Goal: Task Accomplishment & Management: Manage account settings

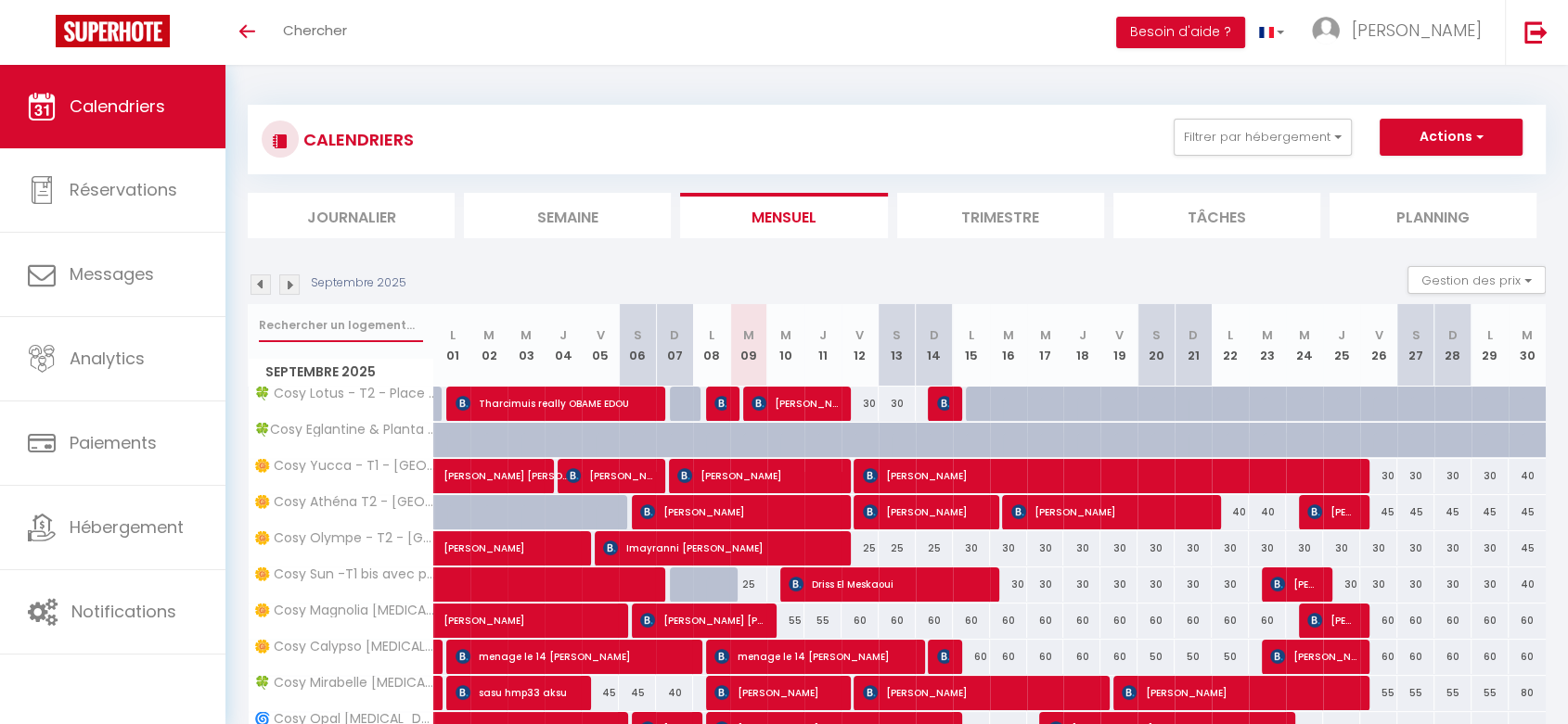
click at [325, 323] on input "text" at bounding box center [341, 325] width 165 height 33
type input "l"
type input "e"
type input "planta"
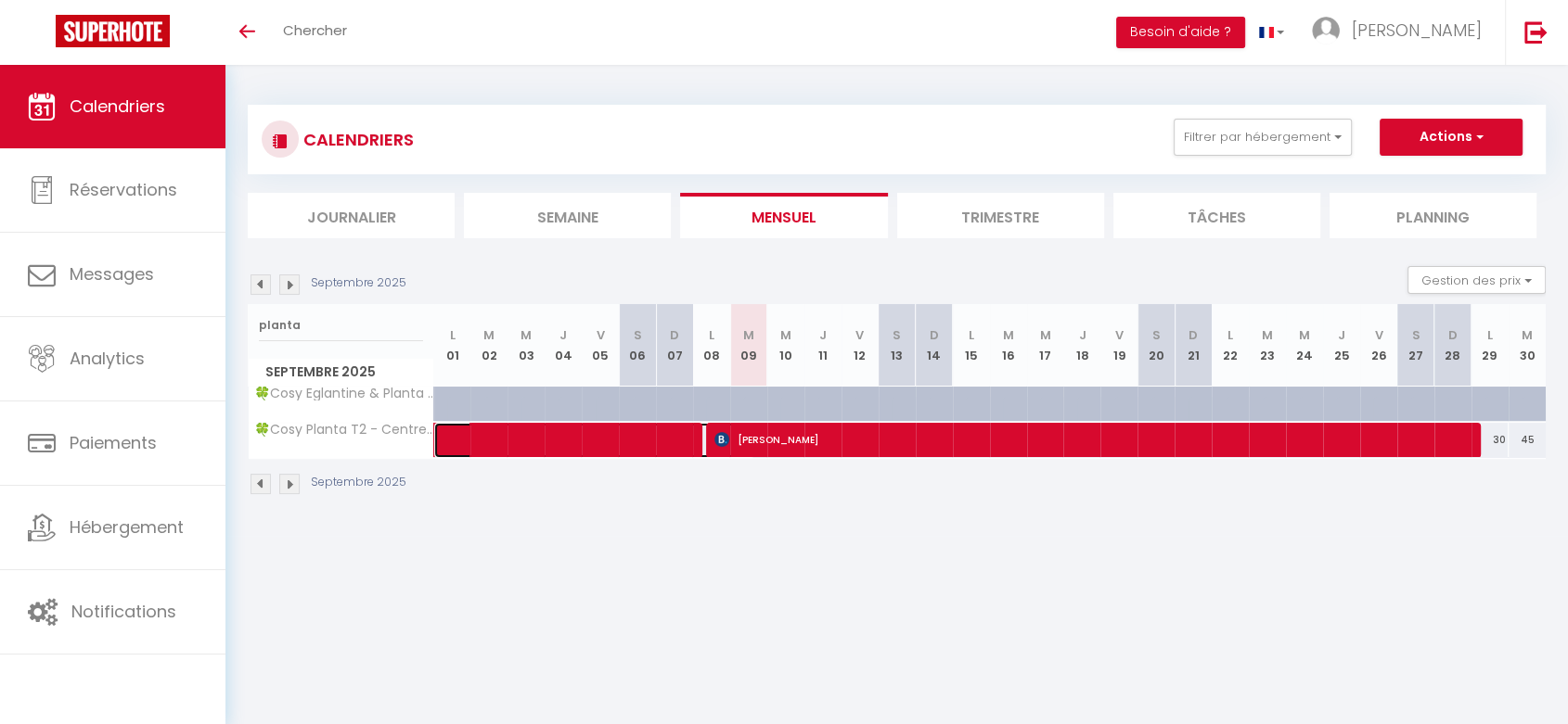
click at [506, 453] on span at bounding box center [604, 440] width 298 height 35
select select "OK"
select select "0"
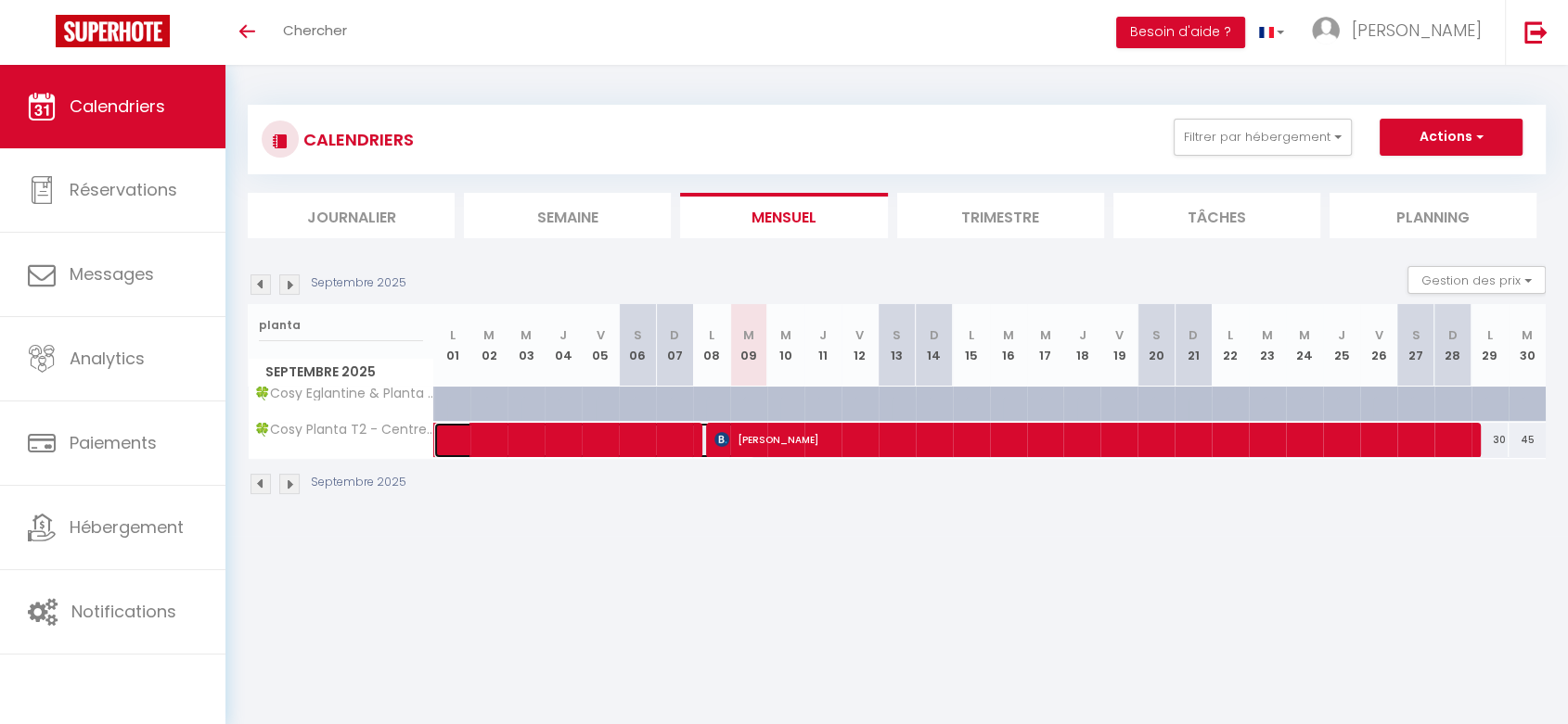
select select "1"
select select
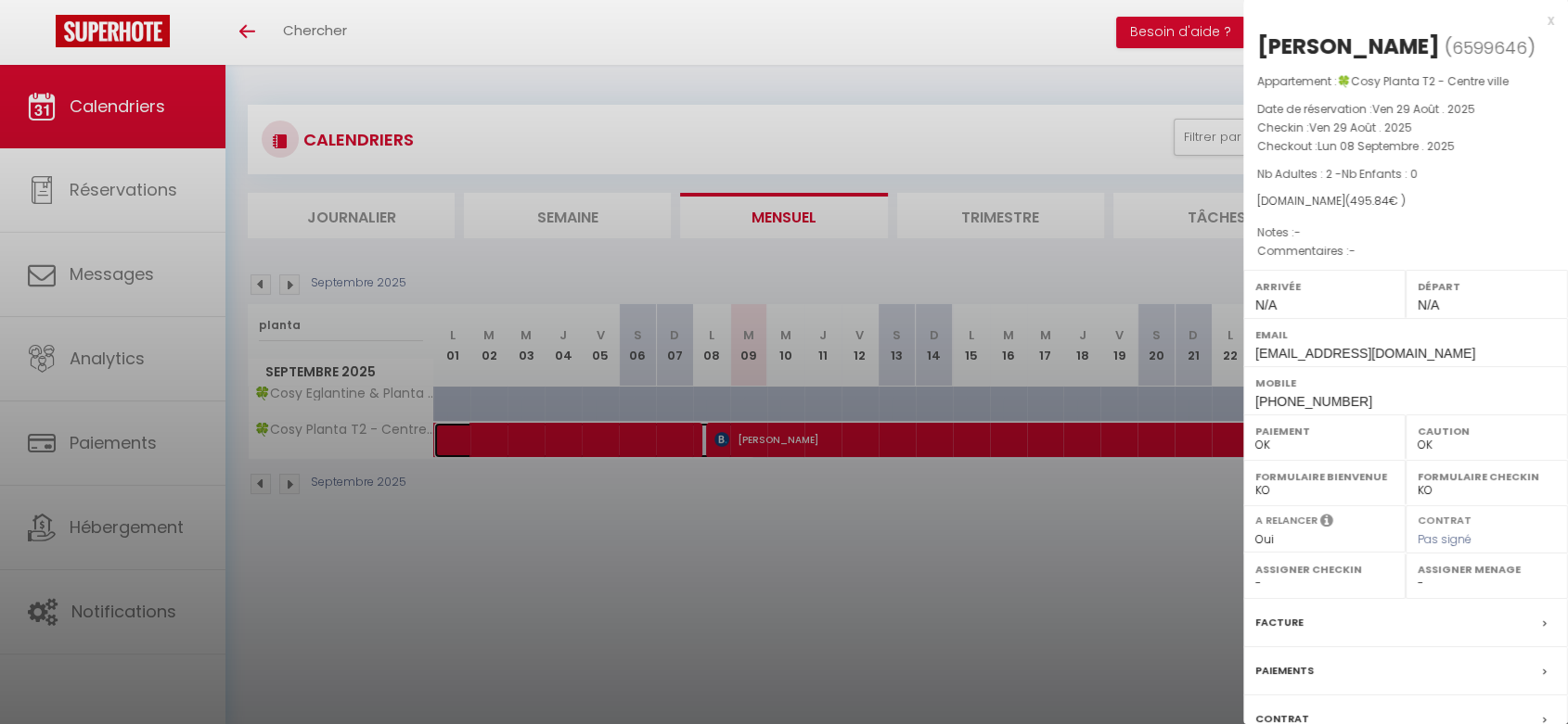
select select "42227"
click at [474, 534] on div at bounding box center [784, 362] width 1568 height 724
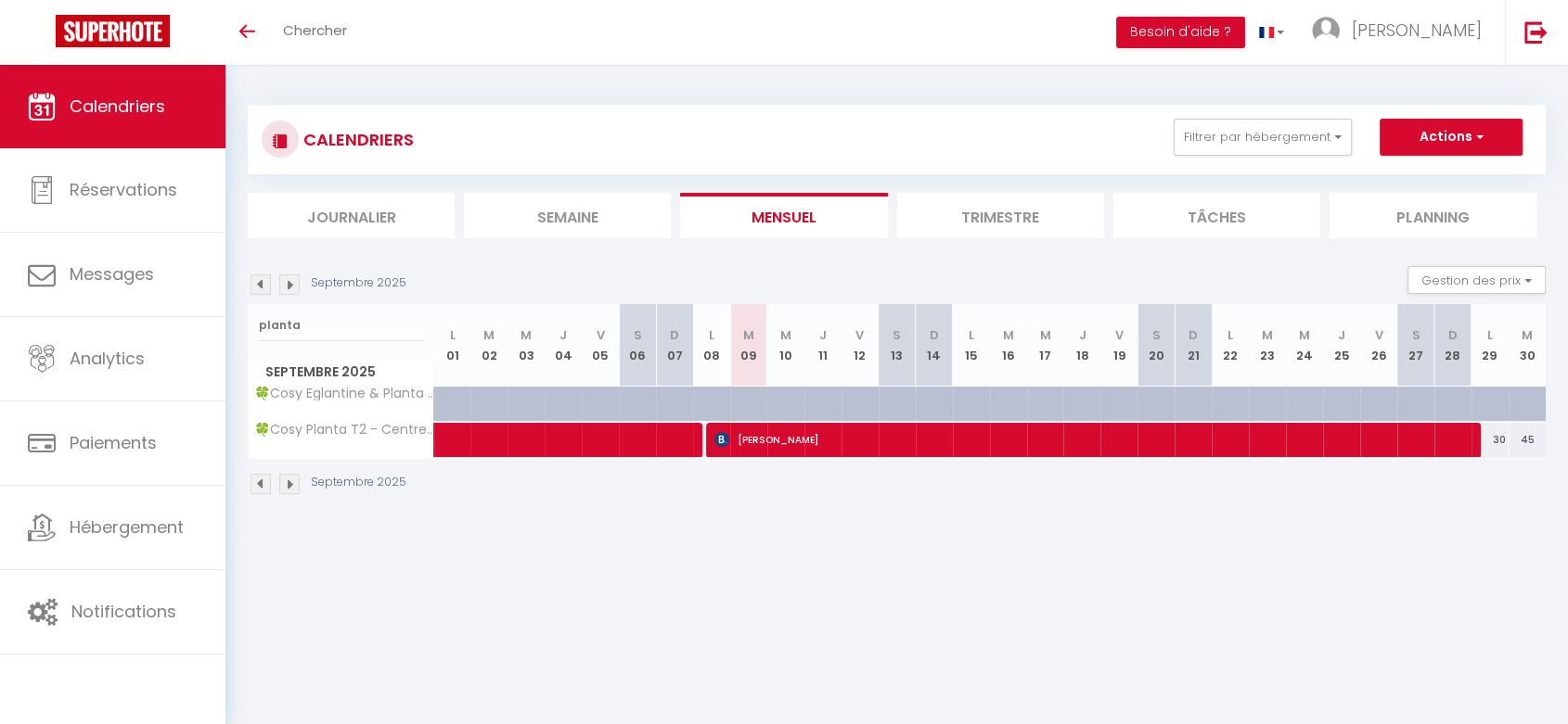
click at [253, 282] on img at bounding box center [261, 285] width 20 height 20
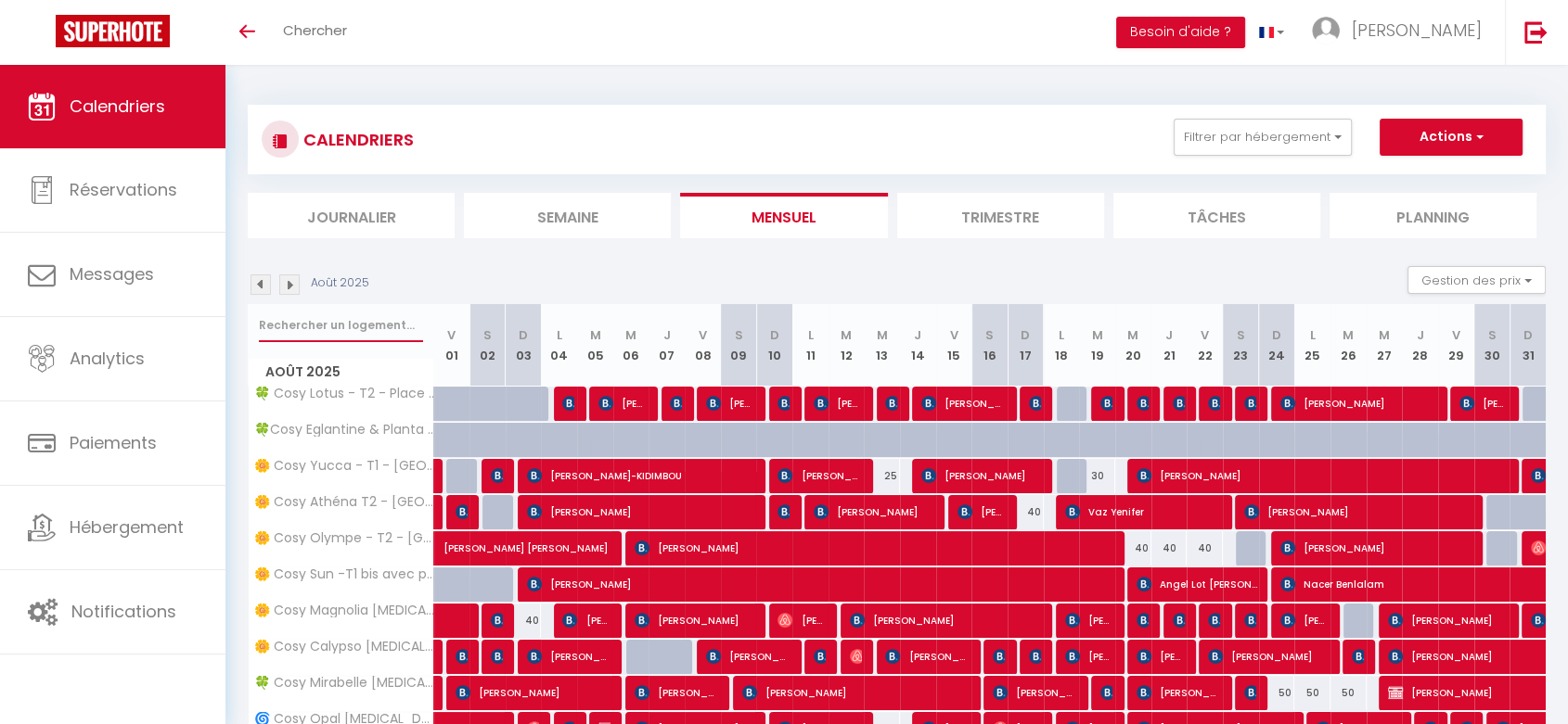
click at [315, 328] on input "text" at bounding box center [341, 325] width 165 height 33
type input "planta"
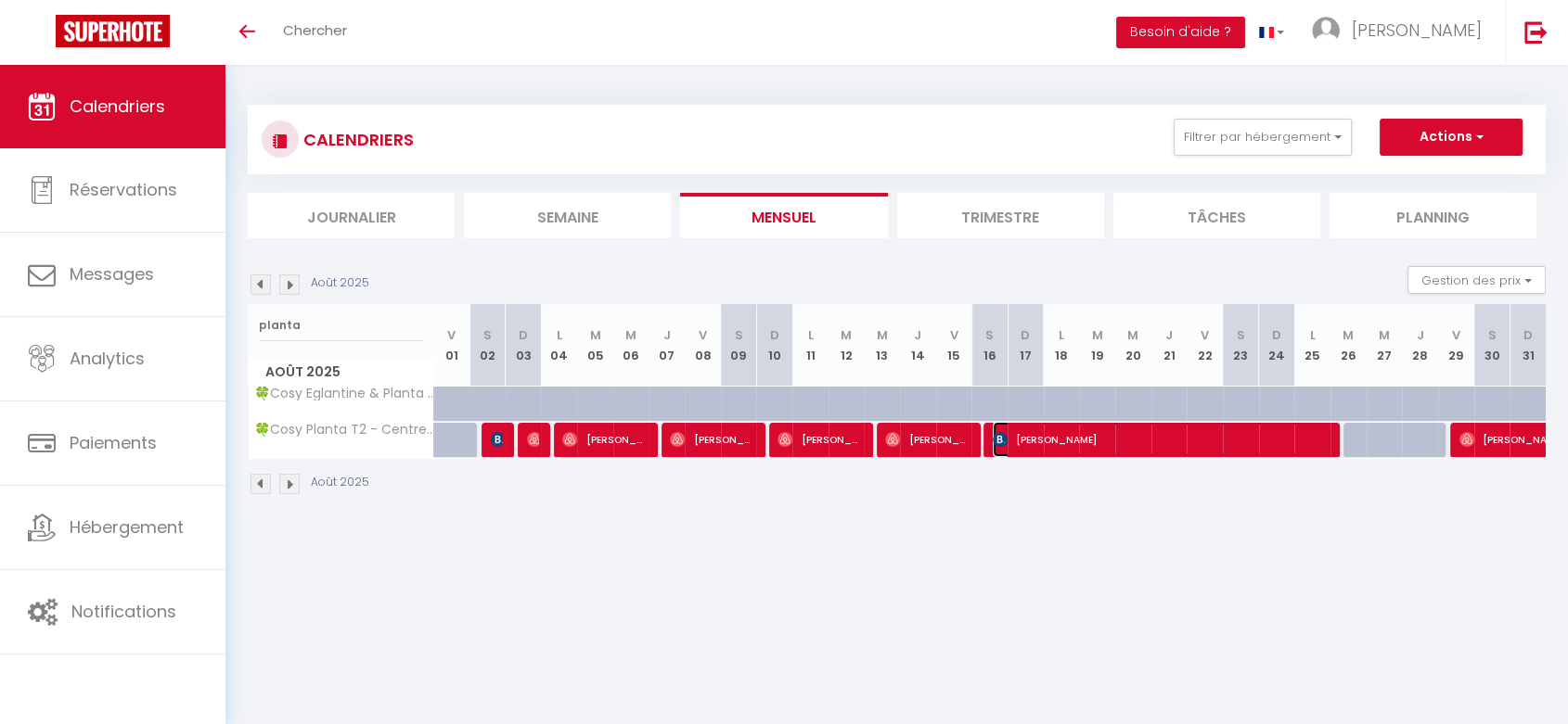
click at [1036, 448] on span "lin lin" at bounding box center [1161, 439] width 338 height 35
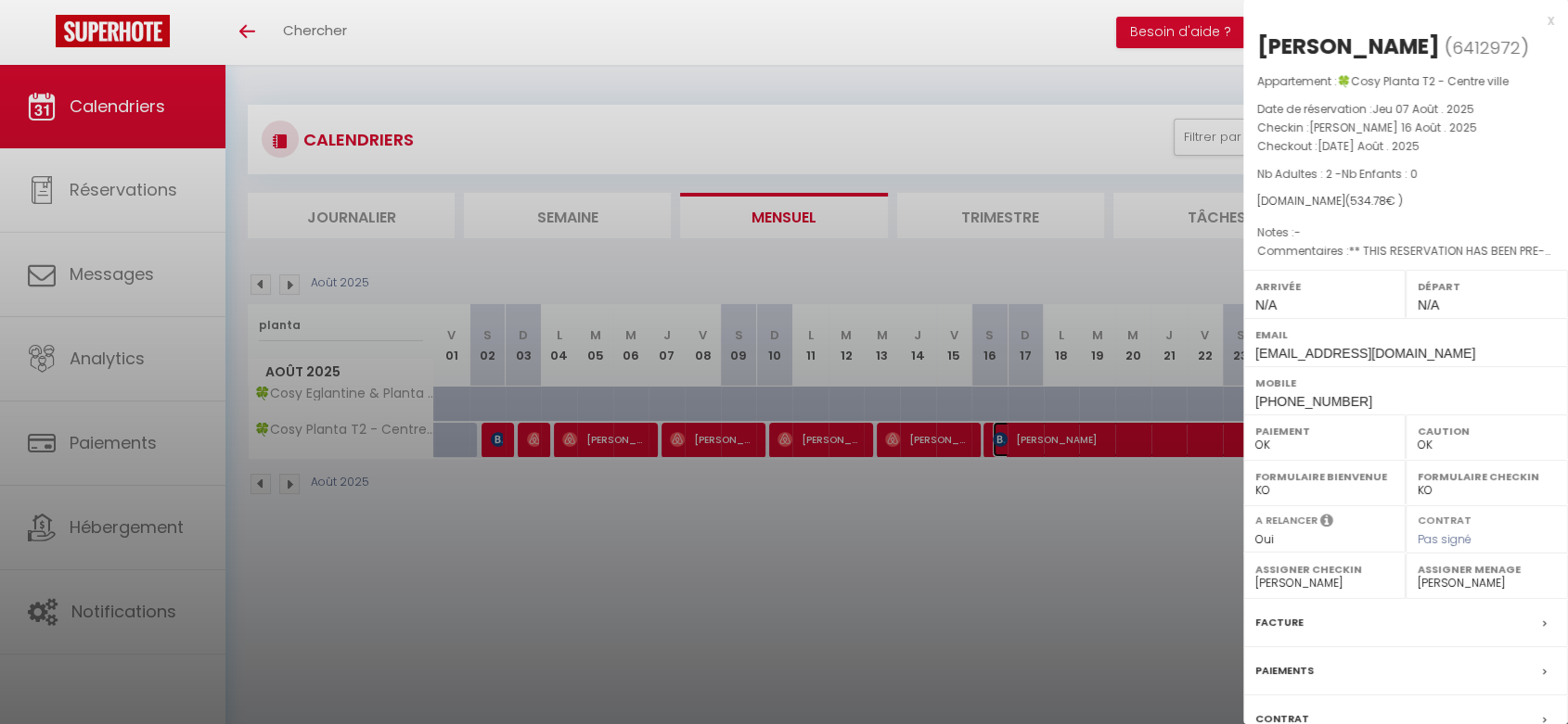
scroll to position [137, 0]
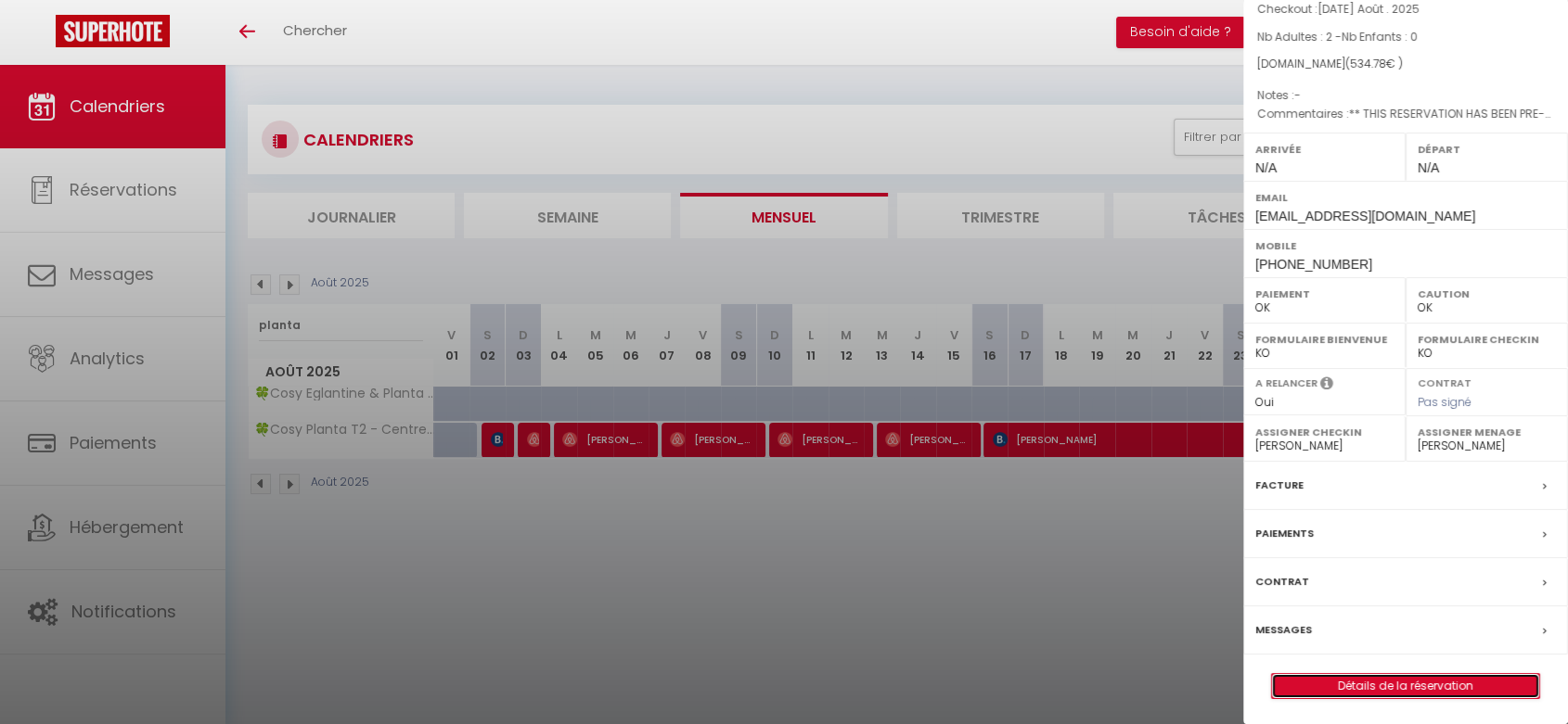
click at [1396, 611] on link "Détails de la réservation" at bounding box center [1405, 686] width 267 height 24
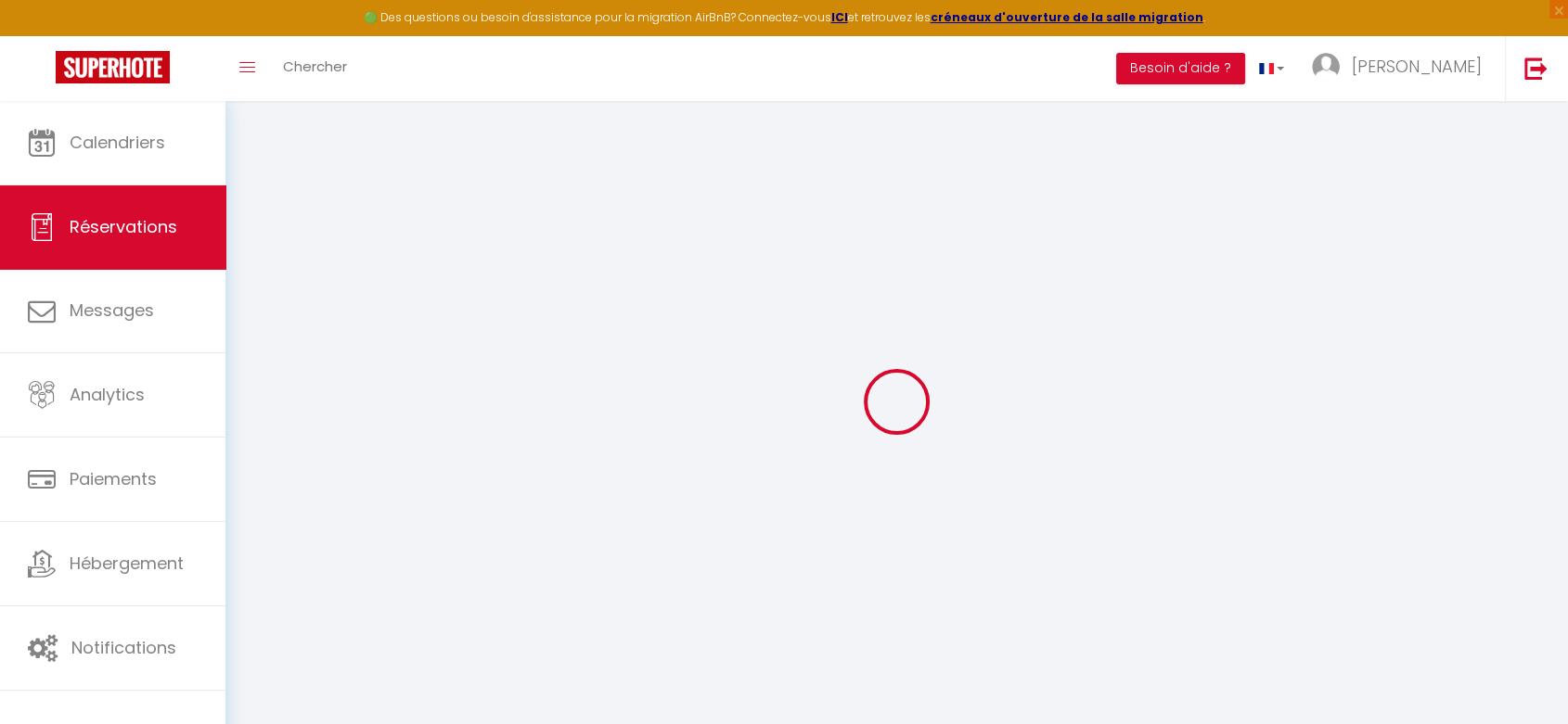
select select
checkbox input "false"
select select
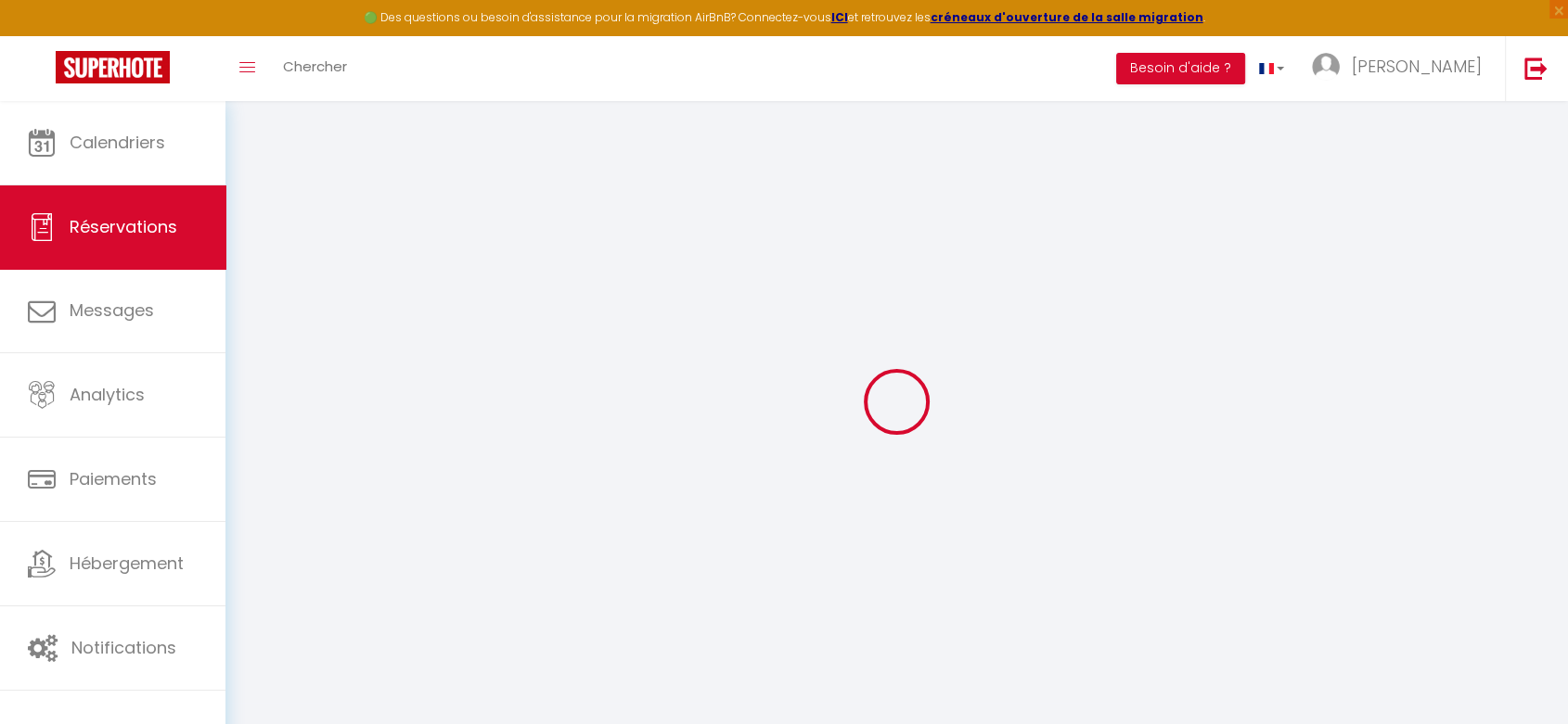
checkbox input "false"
select select
checkbox input "false"
type textarea "** THIS RESERVATION HAS BEEN PRE-PAID ** BOOKING NOTE : Payment charge is EUR 7…"
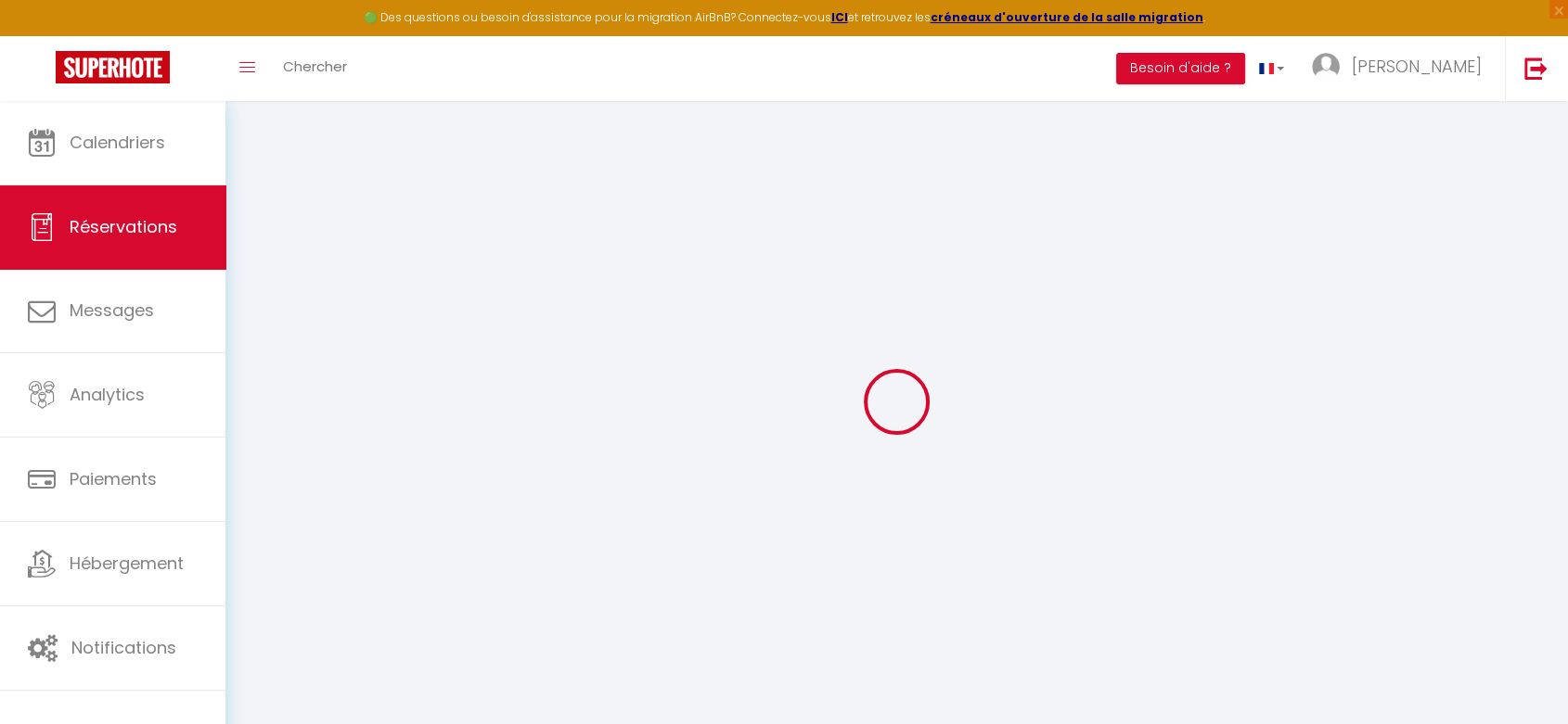
type input "45"
type input "29.78"
select select
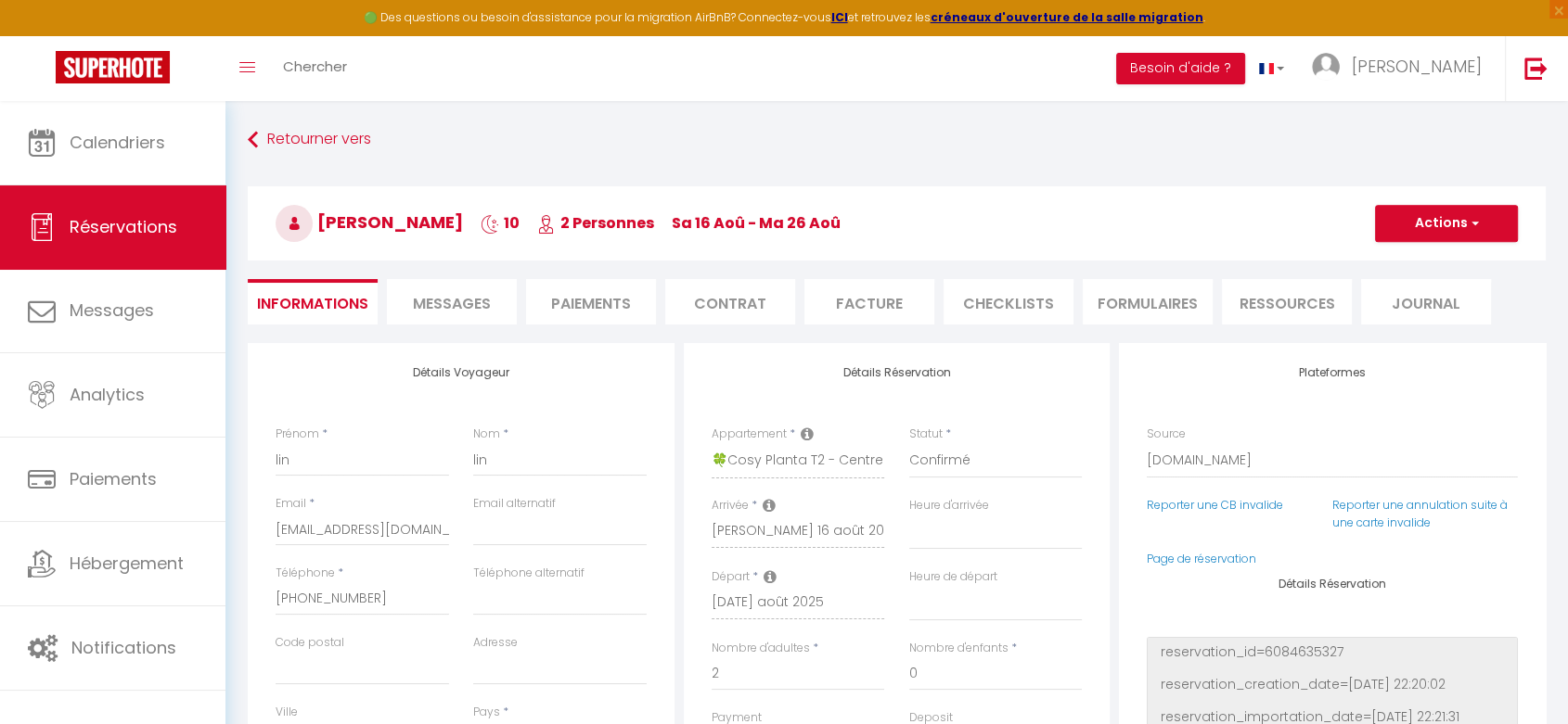
checkbox input "false"
select select
click at [1237, 563] on link "Page de réservation" at bounding box center [1201, 558] width 109 height 15
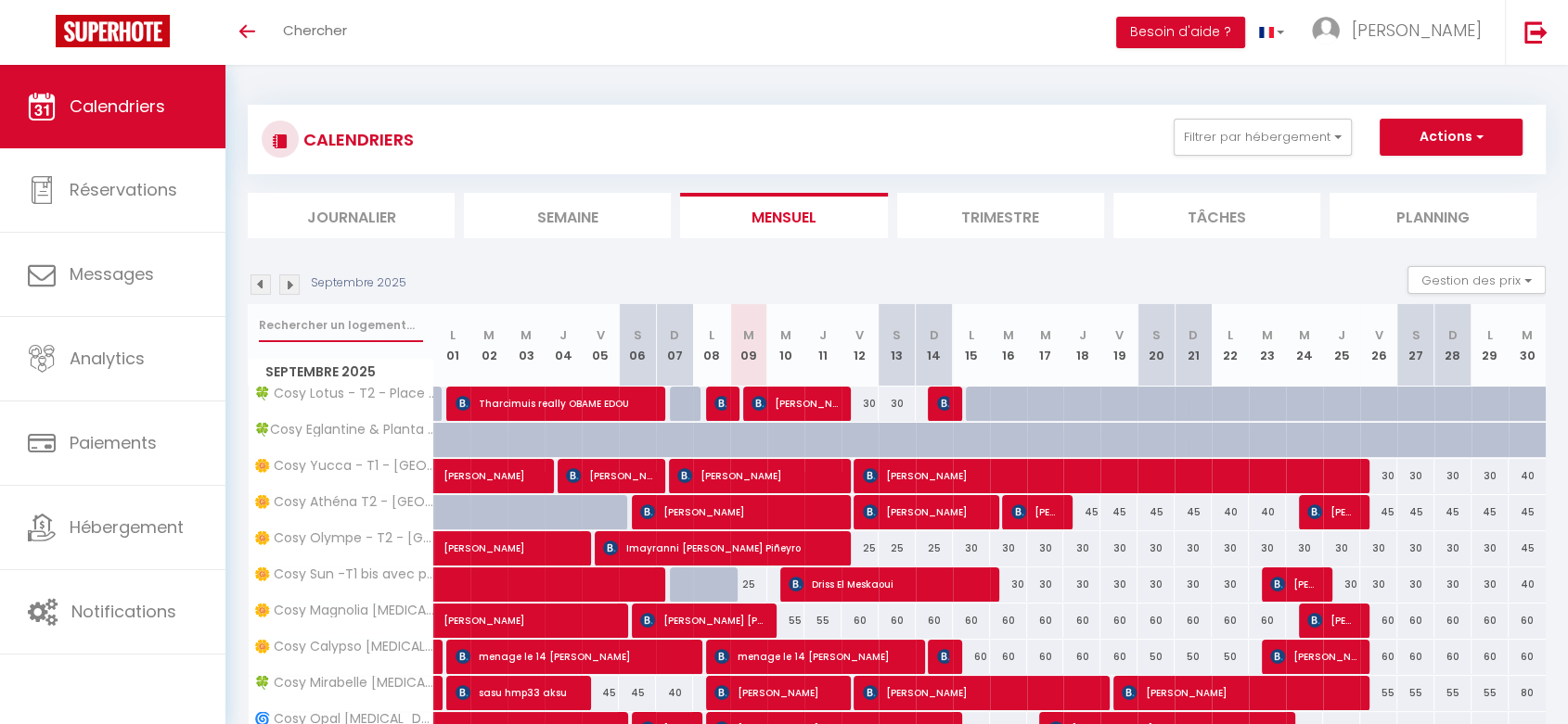
click at [284, 321] on input "text" at bounding box center [341, 325] width 165 height 33
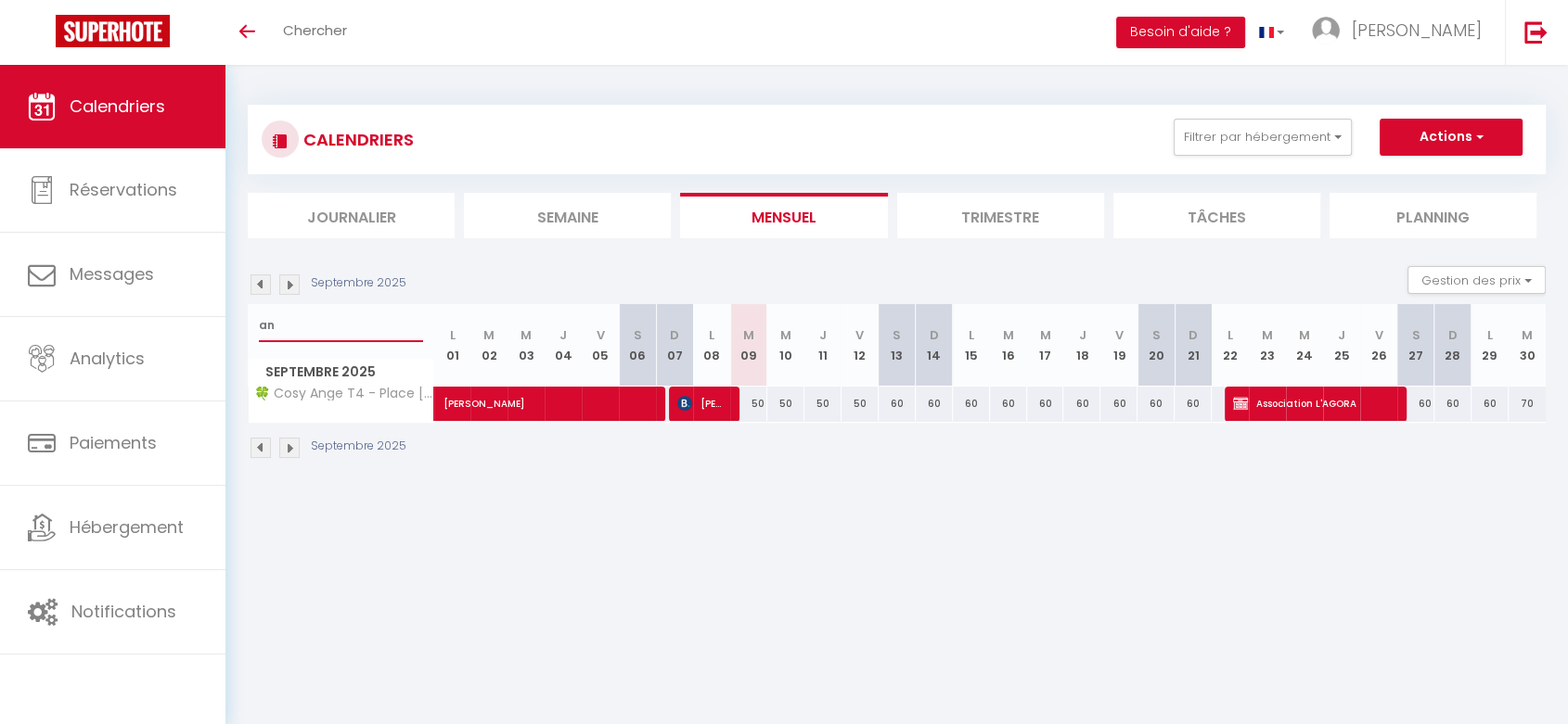
type input "a"
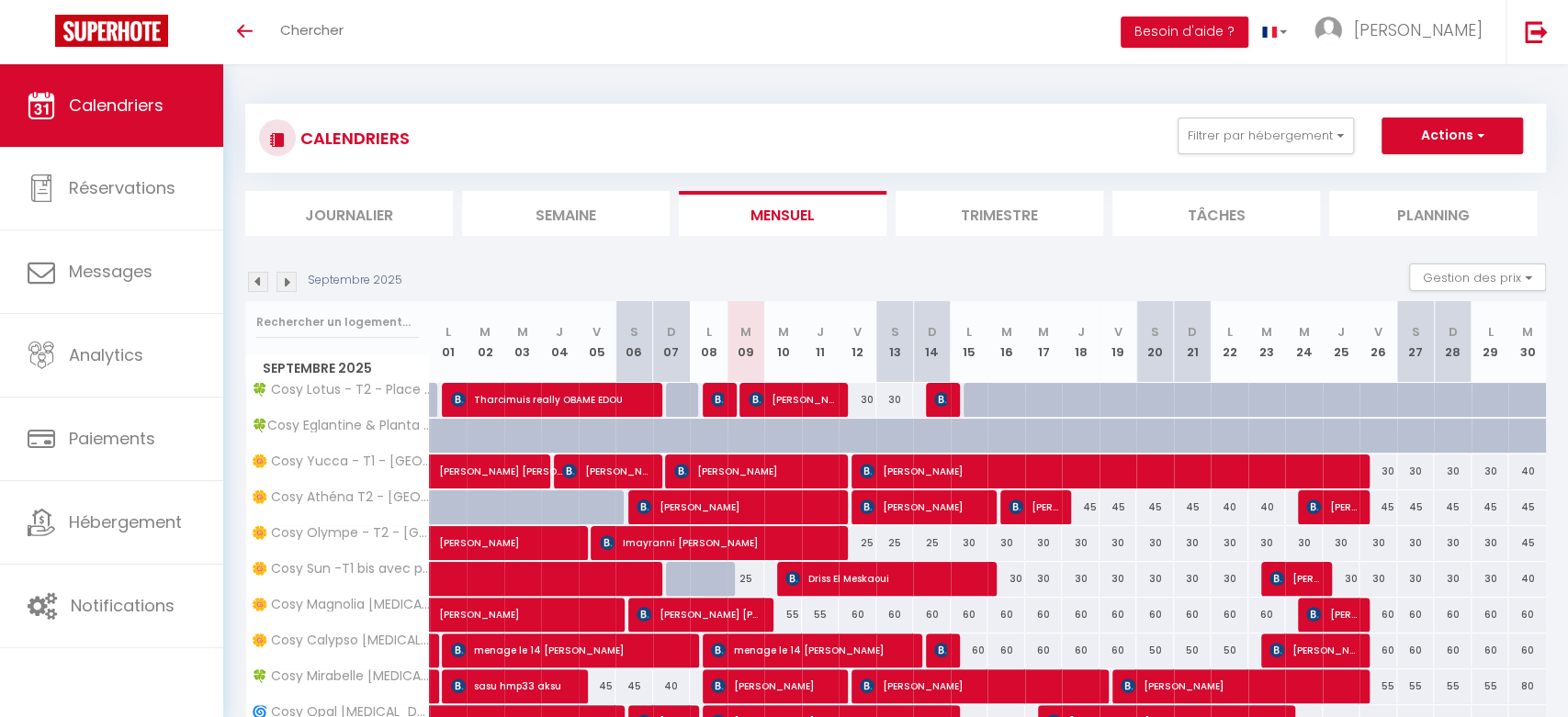
click at [102, 521] on span "Hébergement" at bounding box center [126, 522] width 113 height 23
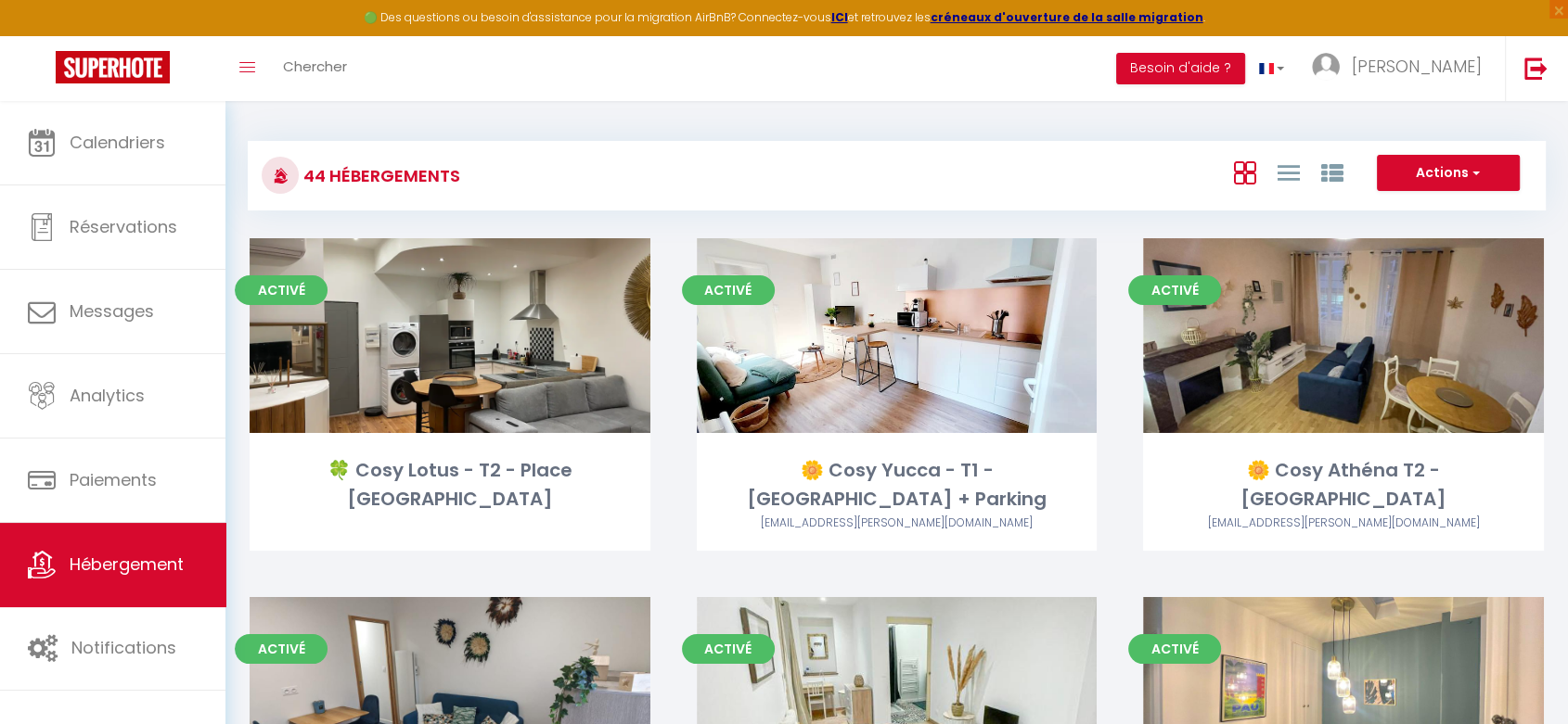
scroll to position [4392, 0]
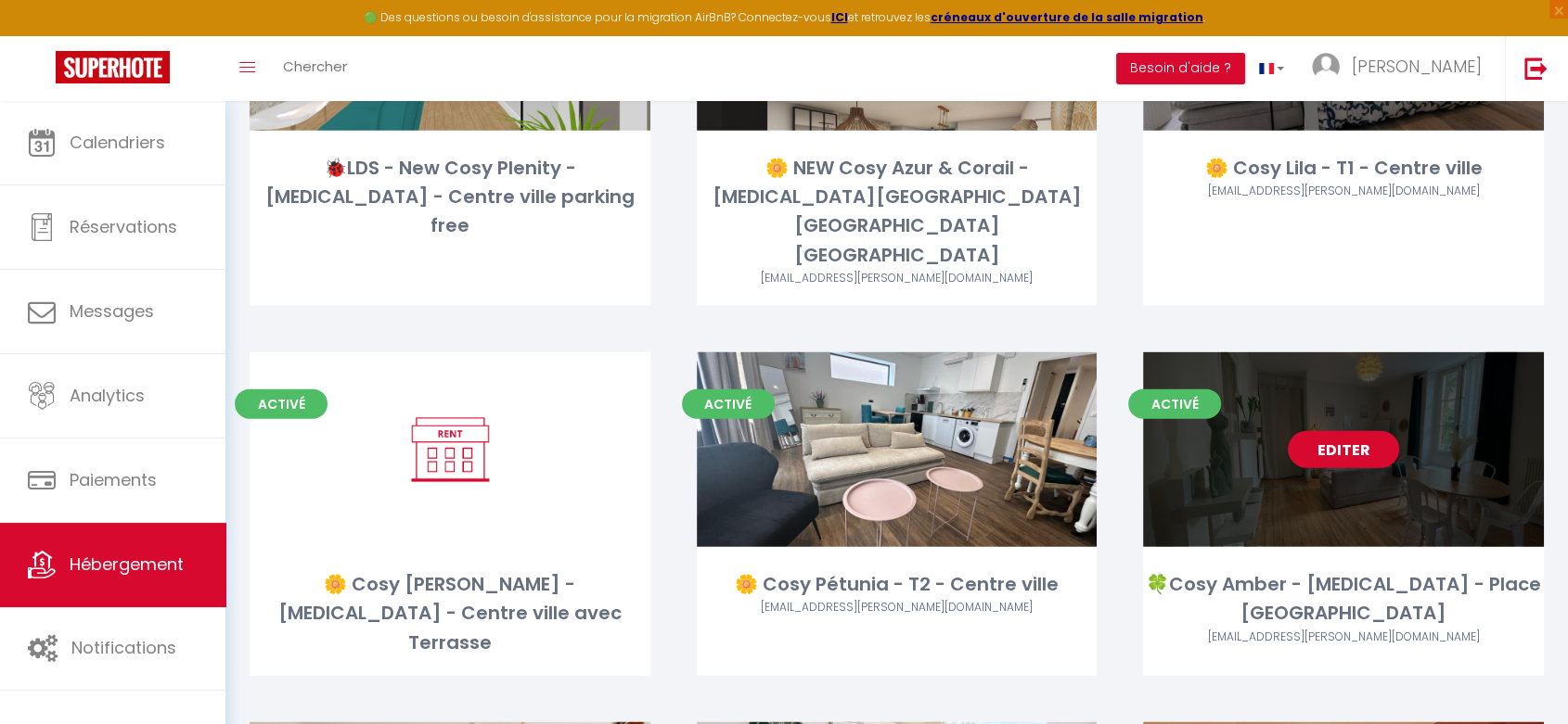
click at [1337, 352] on div "Editer" at bounding box center [1343, 449] width 401 height 195
click at [1353, 431] on link "Editer" at bounding box center [1343, 449] width 111 height 37
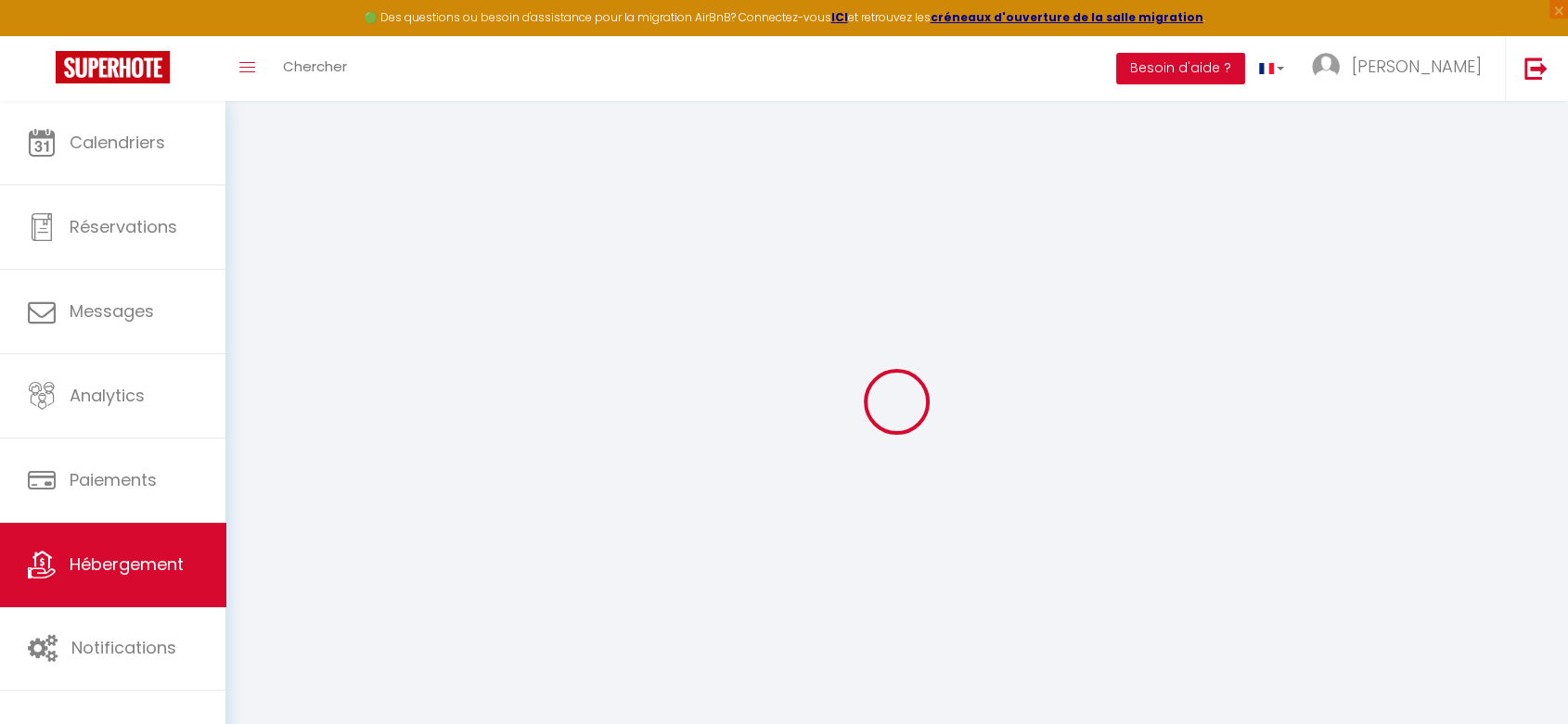
select select
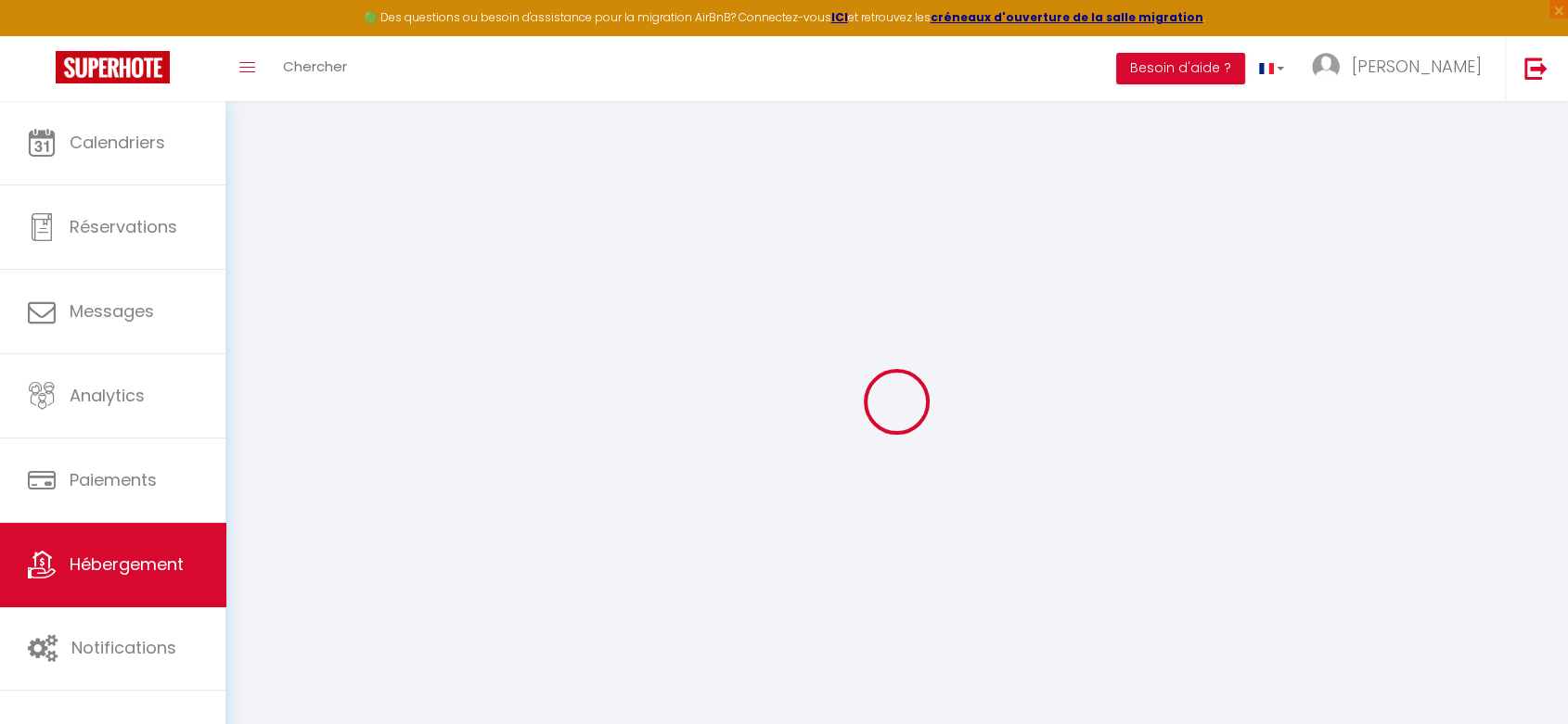
checkbox input "false"
checkbox input "true"
select select
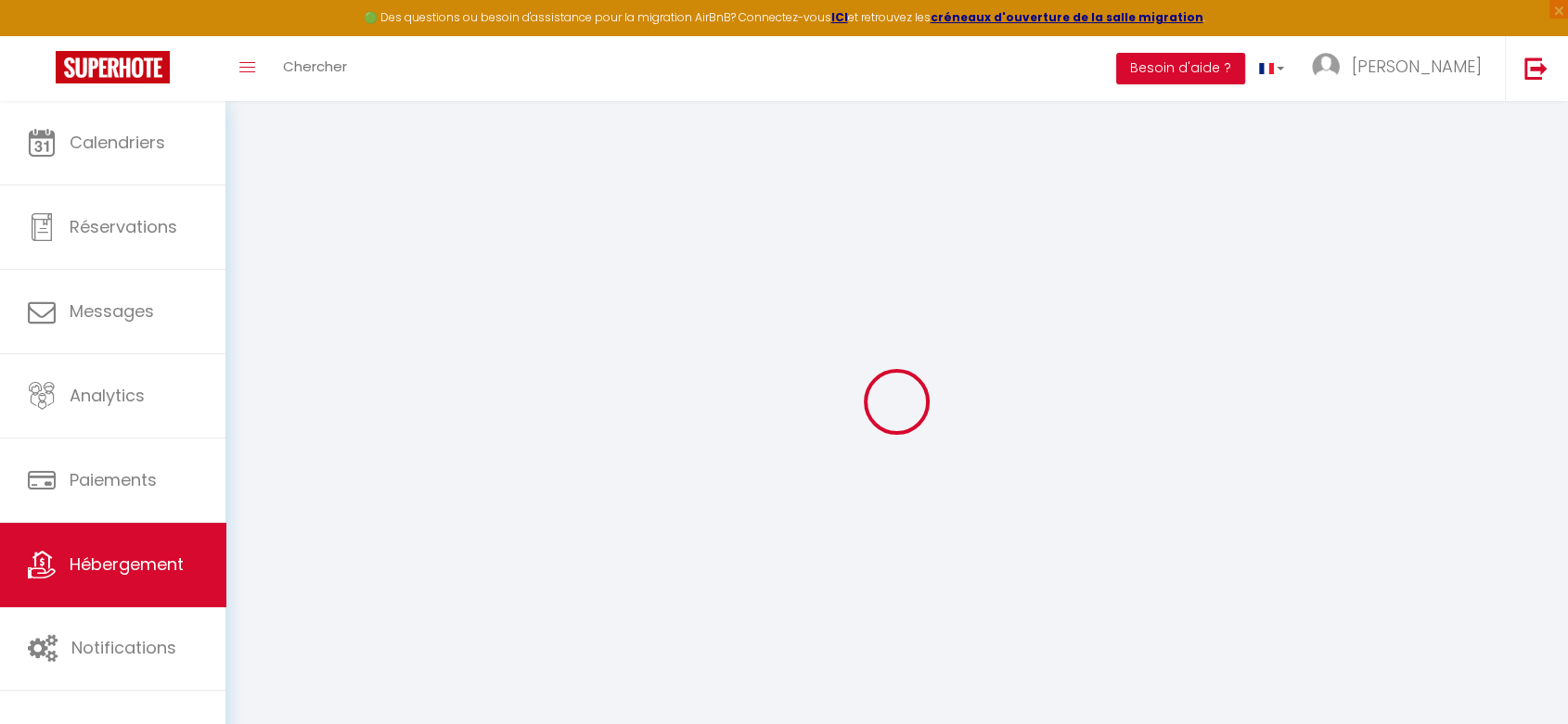
select select
checkbox input "false"
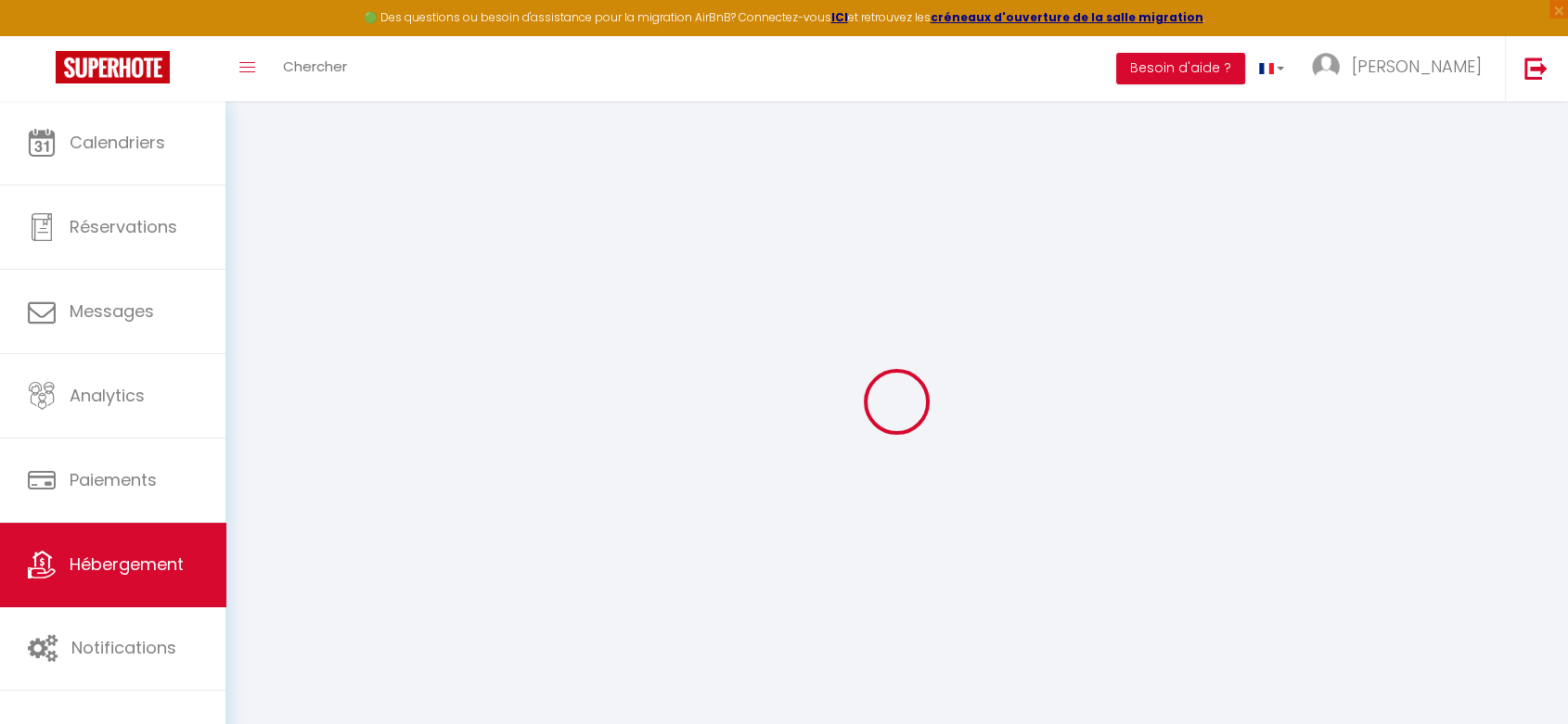
checkbox input "true"
checkbox input "false"
checkbox input "true"
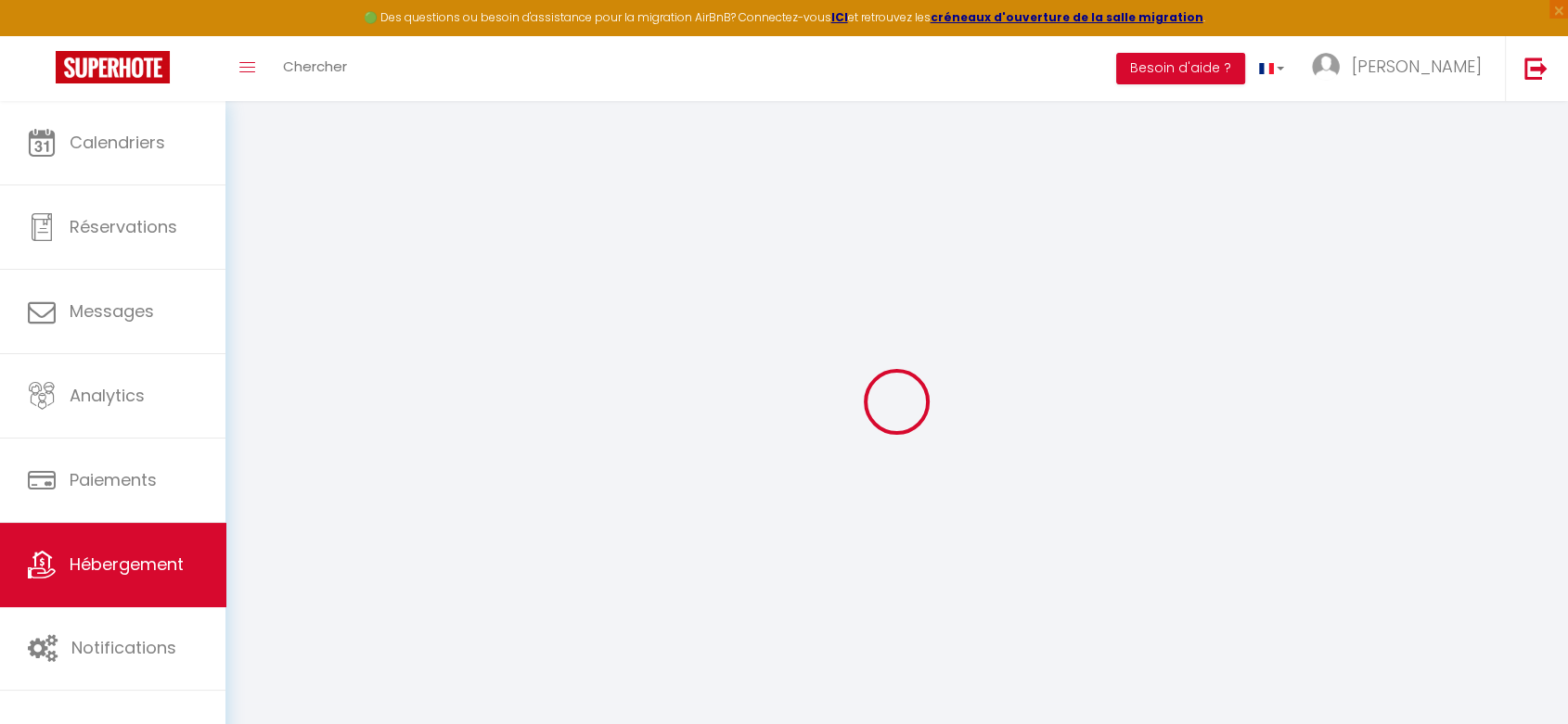
checkbox input "true"
select select "16:00"
select select "00:00"
select select "10:00"
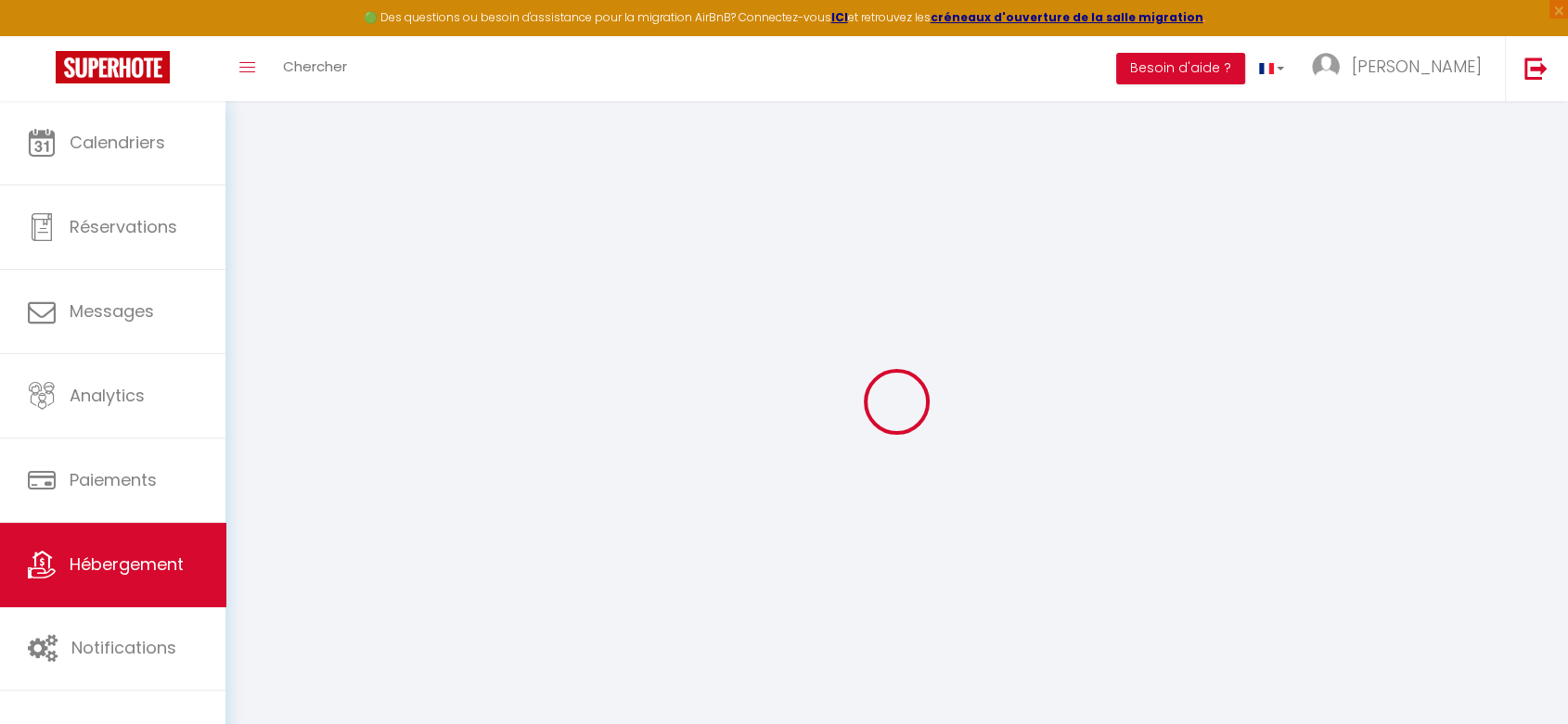
select select "30"
select select "120"
checkbox input "false"
checkbox input "true"
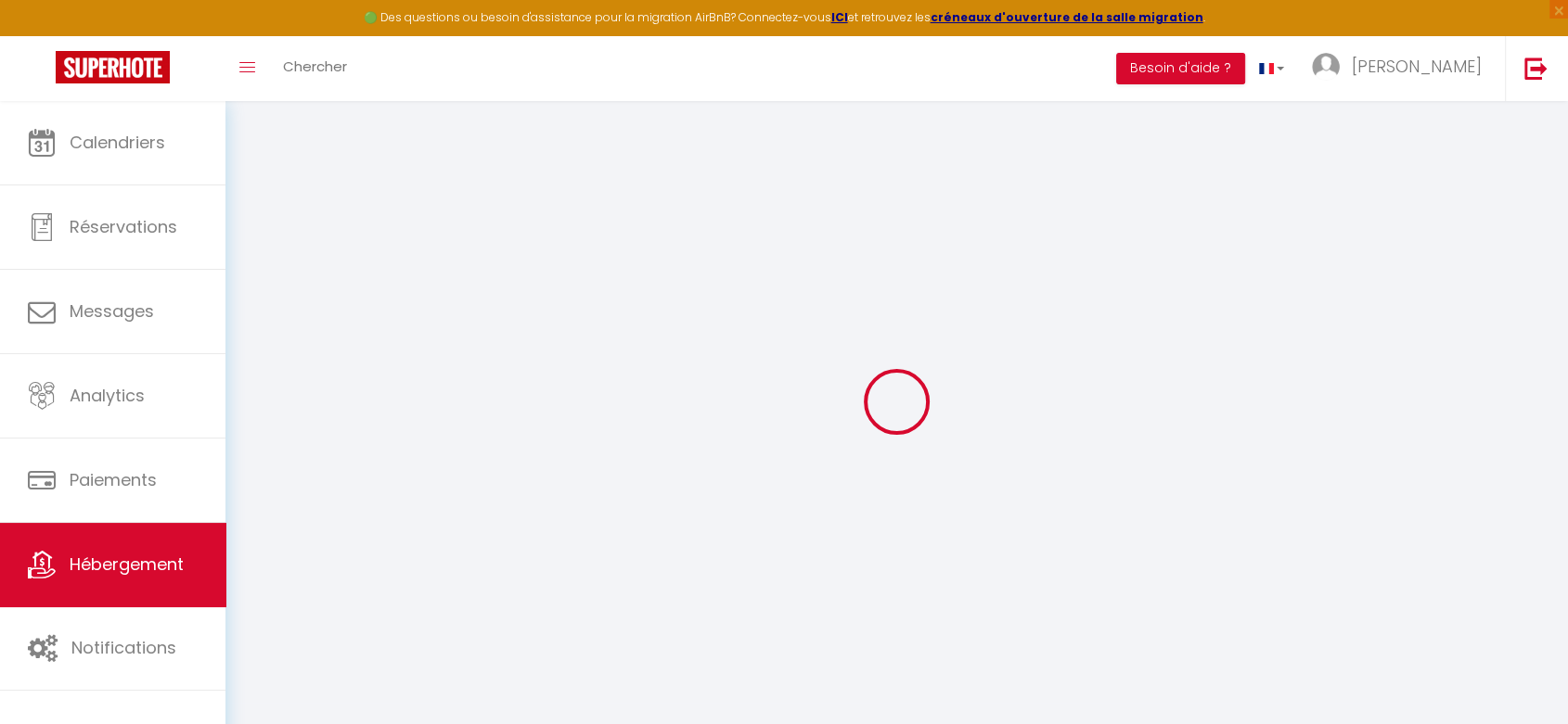
checkbox input "true"
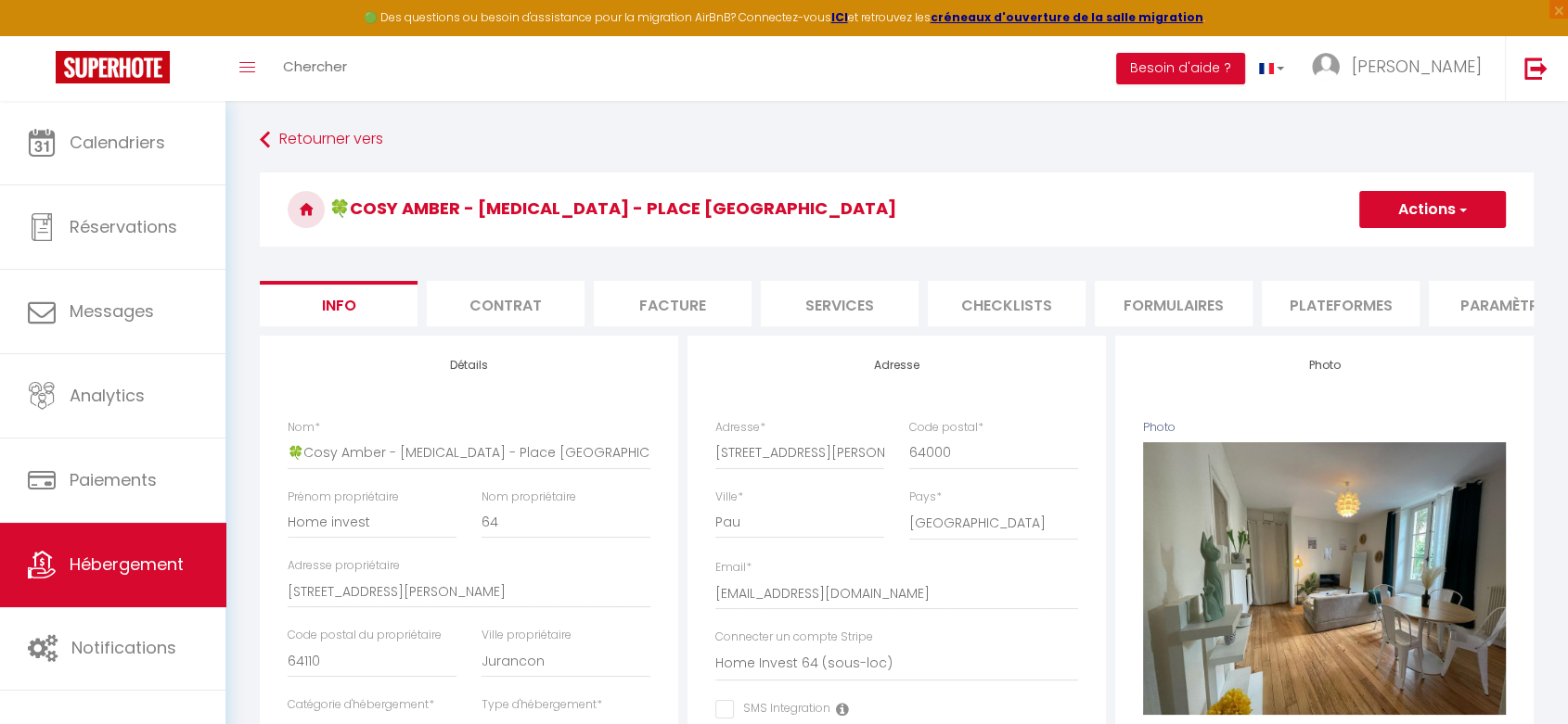
checkbox input "false"
checkbox input "true"
click at [648, 298] on li "Facture" at bounding box center [672, 303] width 158 height 45
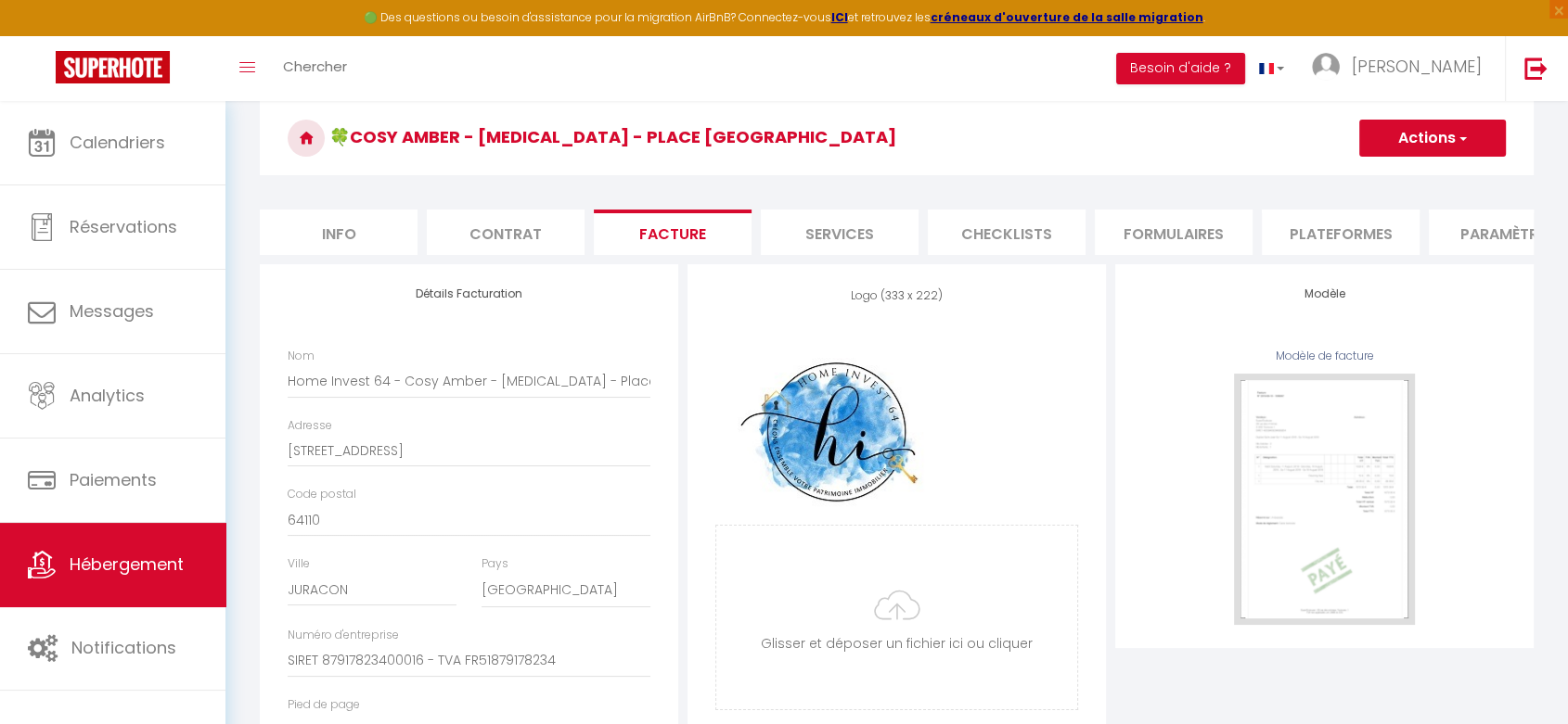
scroll to position [57, 0]
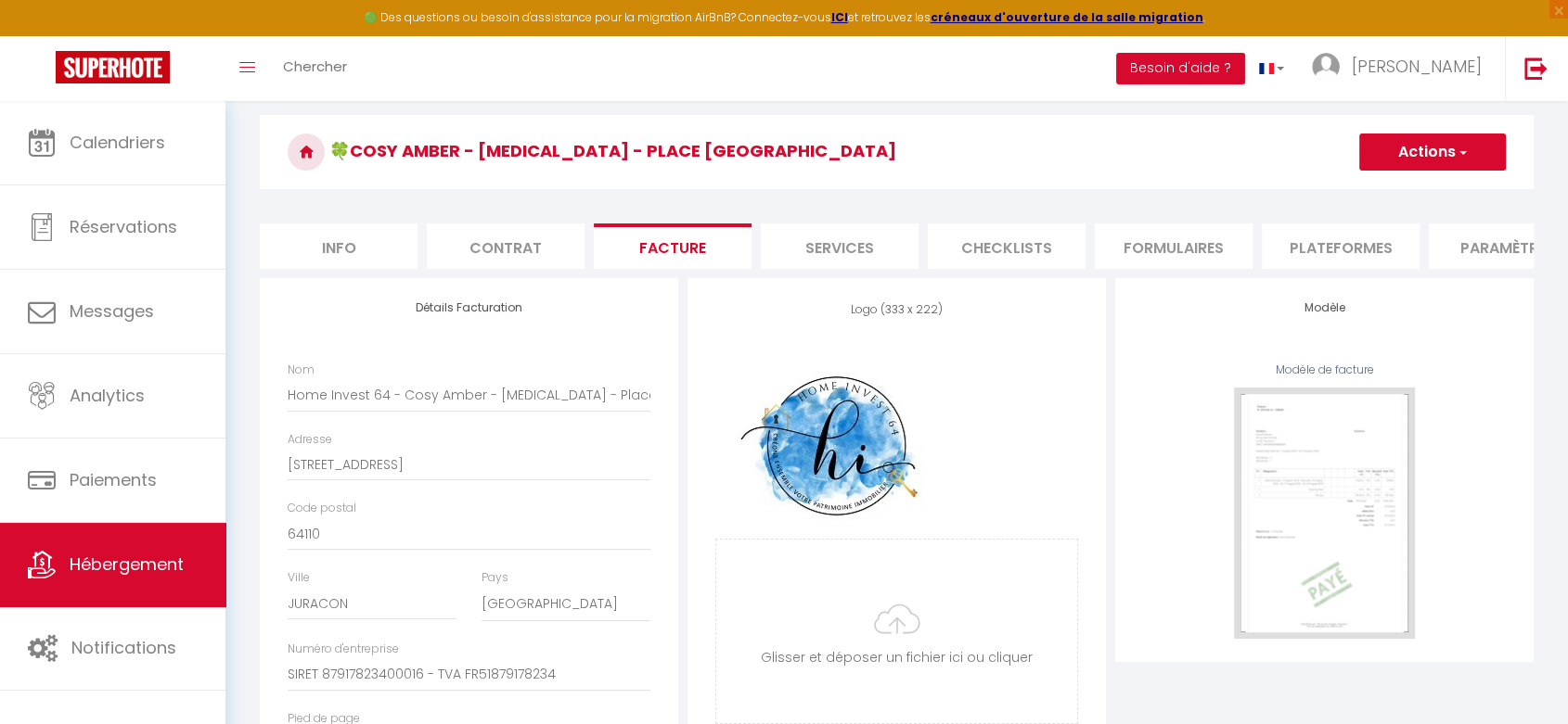
click at [871, 264] on li "Services" at bounding box center [840, 246] width 158 height 45
select select
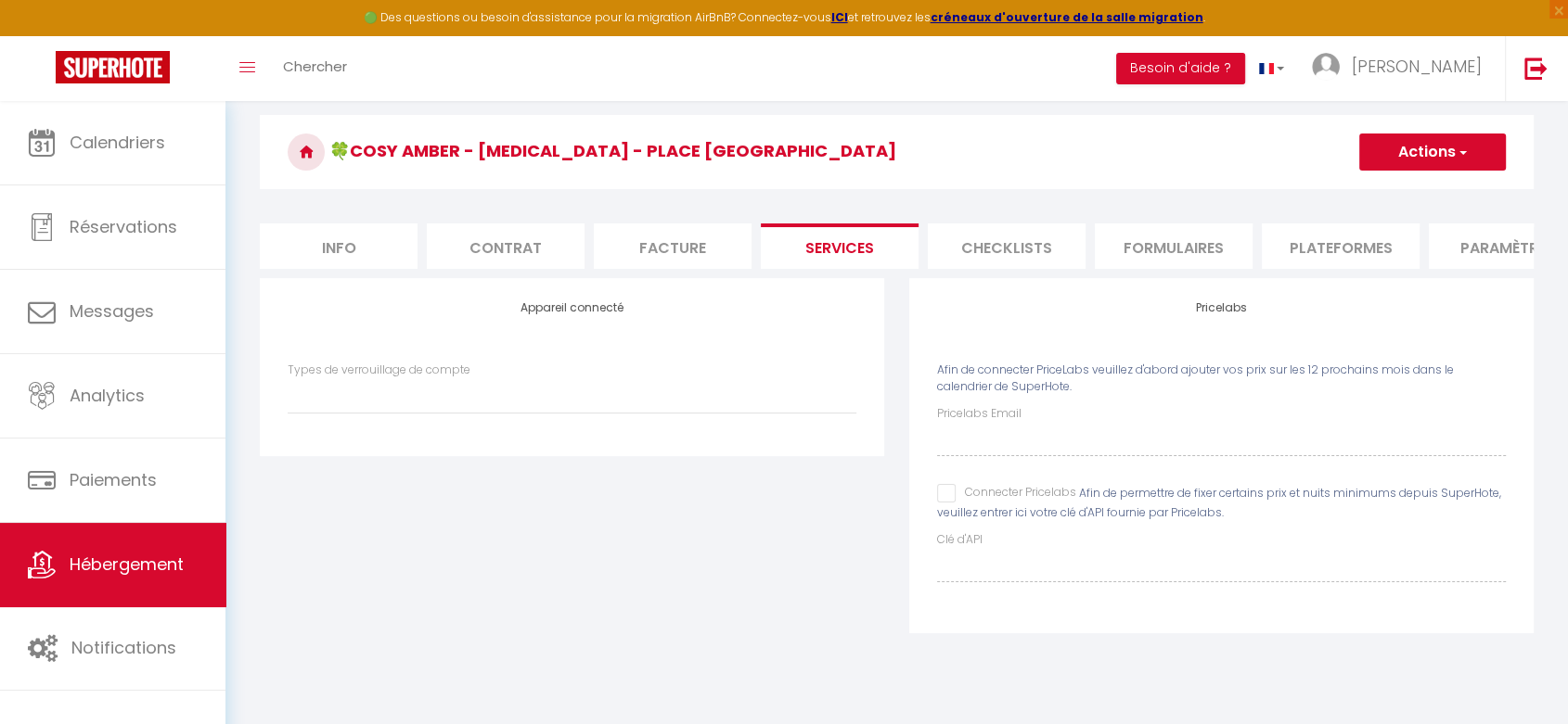
click at [1171, 245] on li "Formulaires" at bounding box center [1173, 246] width 158 height 45
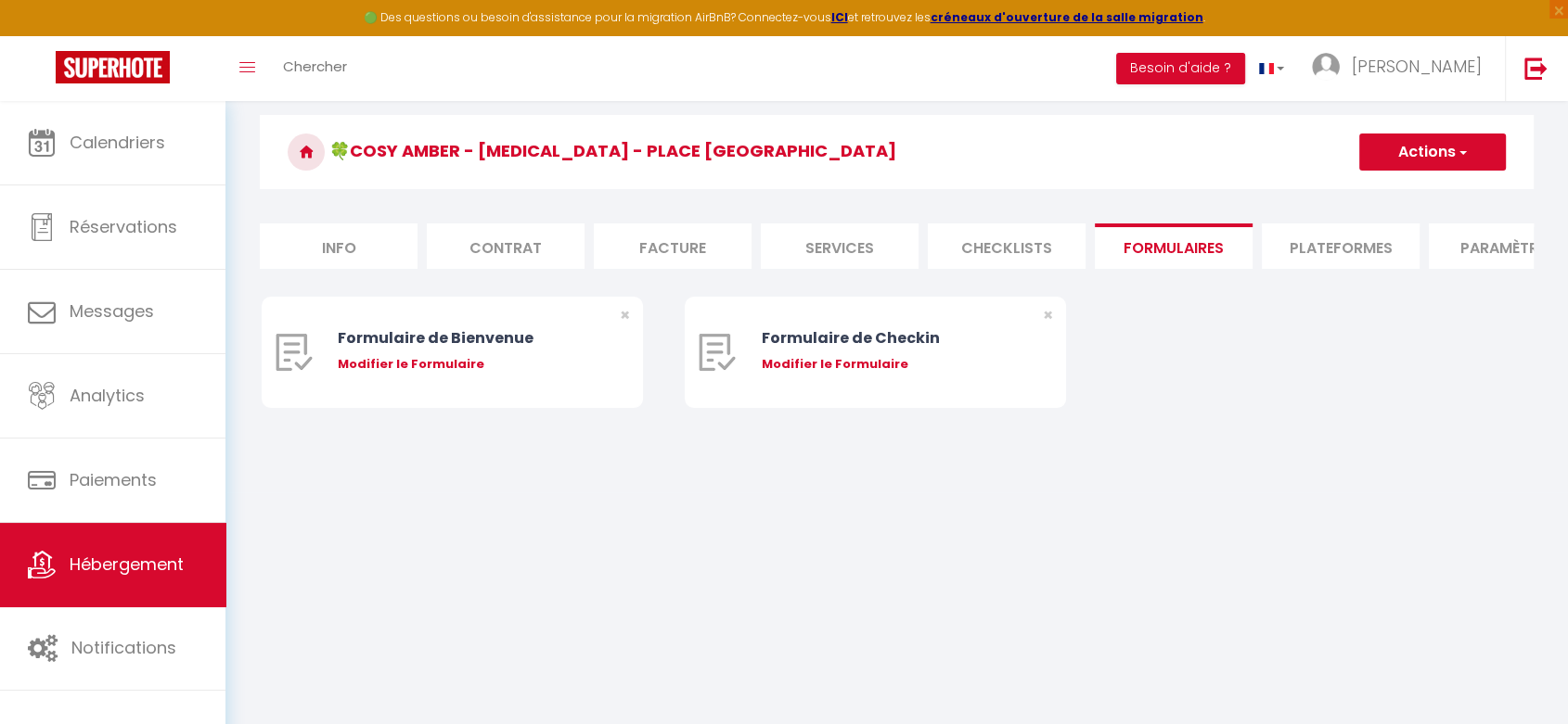
click at [1308, 253] on li "Plateformes" at bounding box center [1340, 246] width 158 height 45
select select
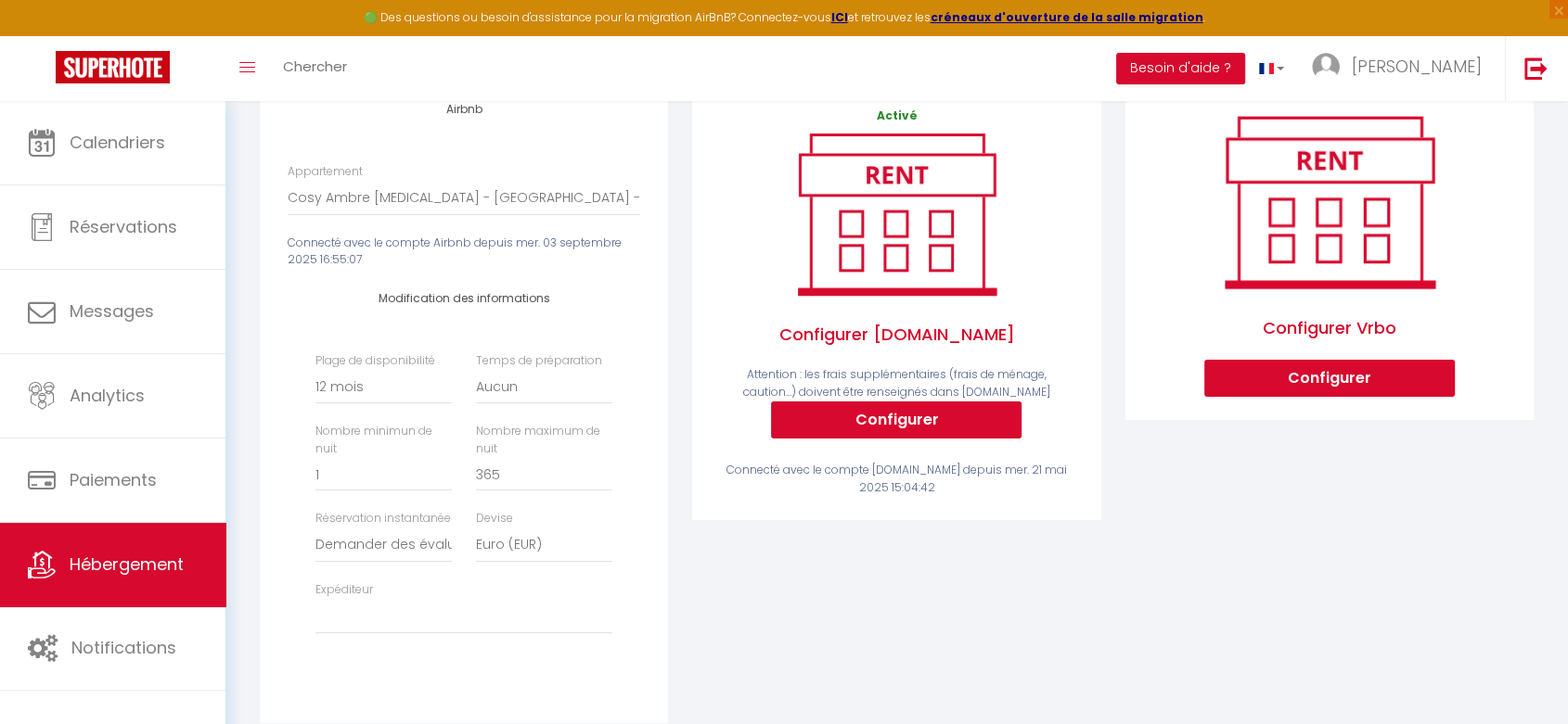
scroll to position [267, 0]
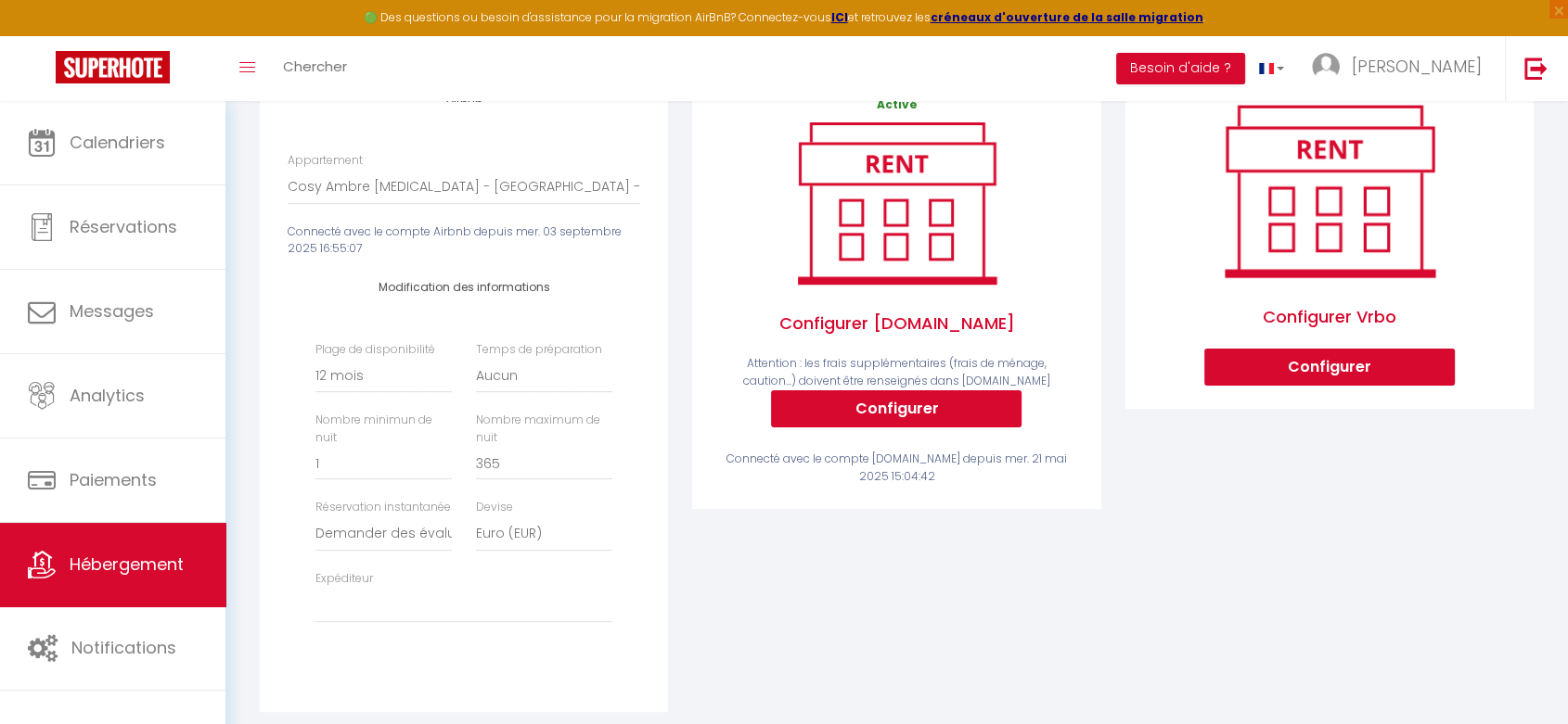
click at [1461, 583] on div "Configurer Vrbo Configurer" at bounding box center [1330, 403] width 432 height 668
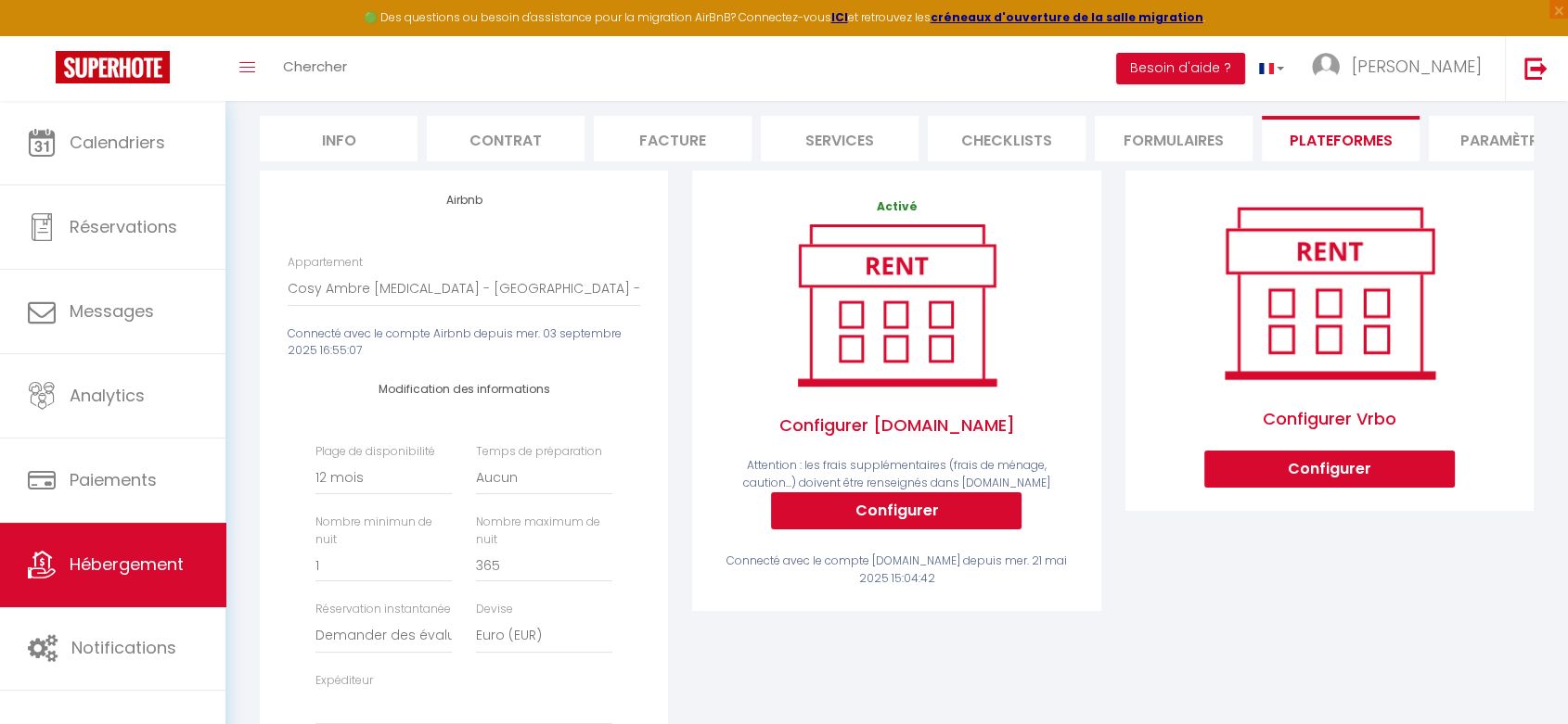
scroll to position [159, 0]
